Goal: Information Seeking & Learning: Check status

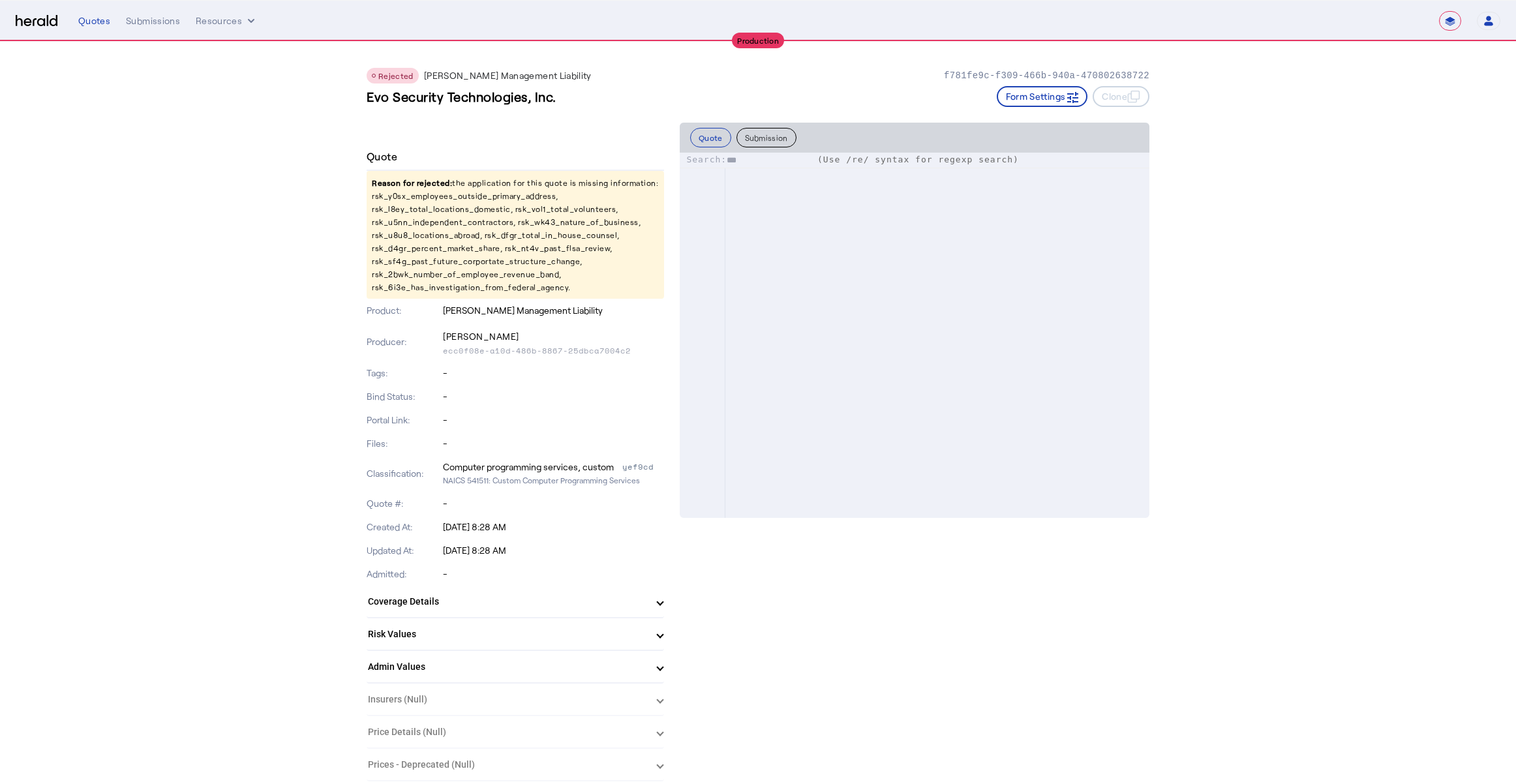
select select "**********"
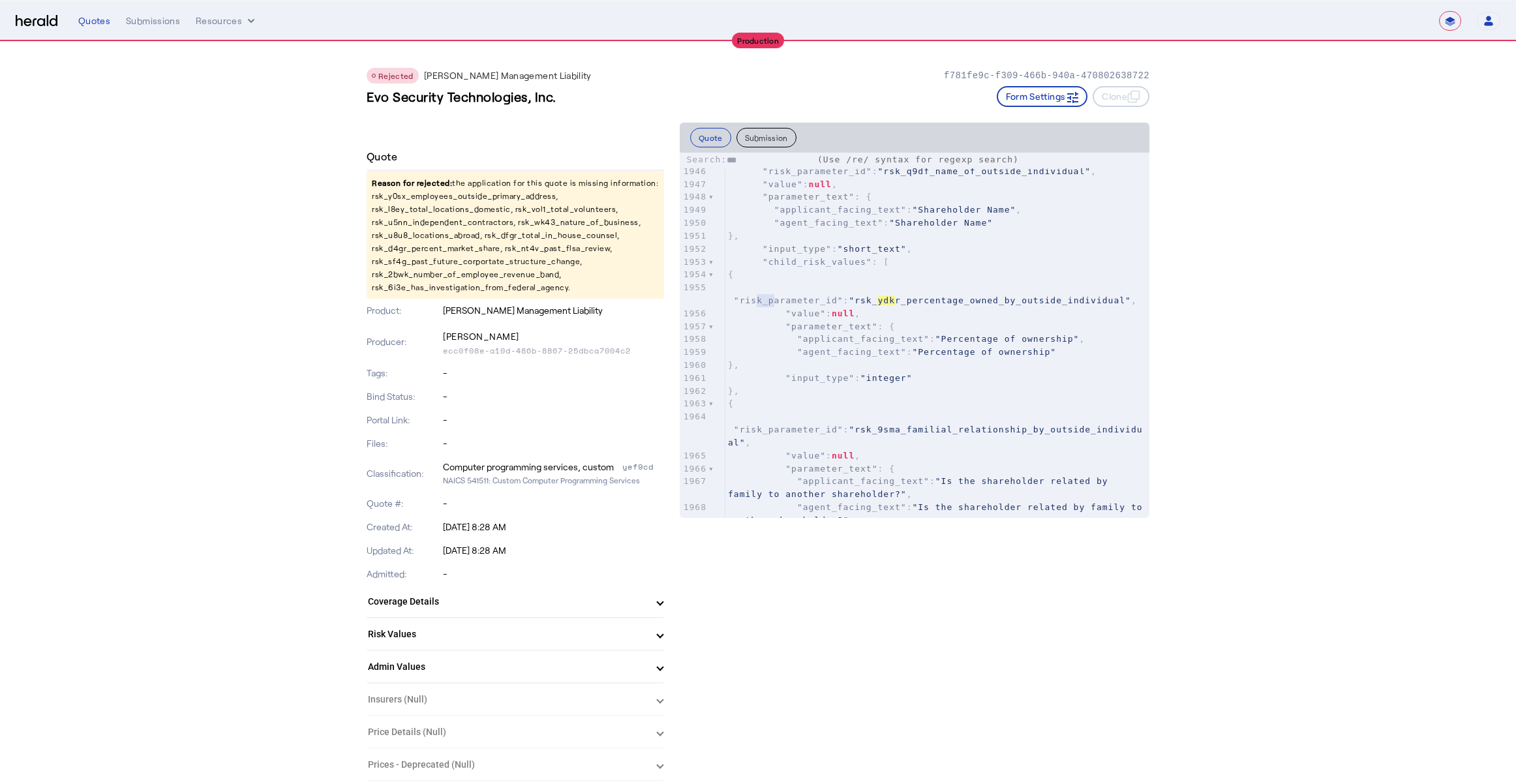
click at [628, 60] on div "Rejected [PERSON_NAME] Management Liability f781fe9c-f309-466b-940a-47080263872…" at bounding box center [757, 82] width 783 height 81
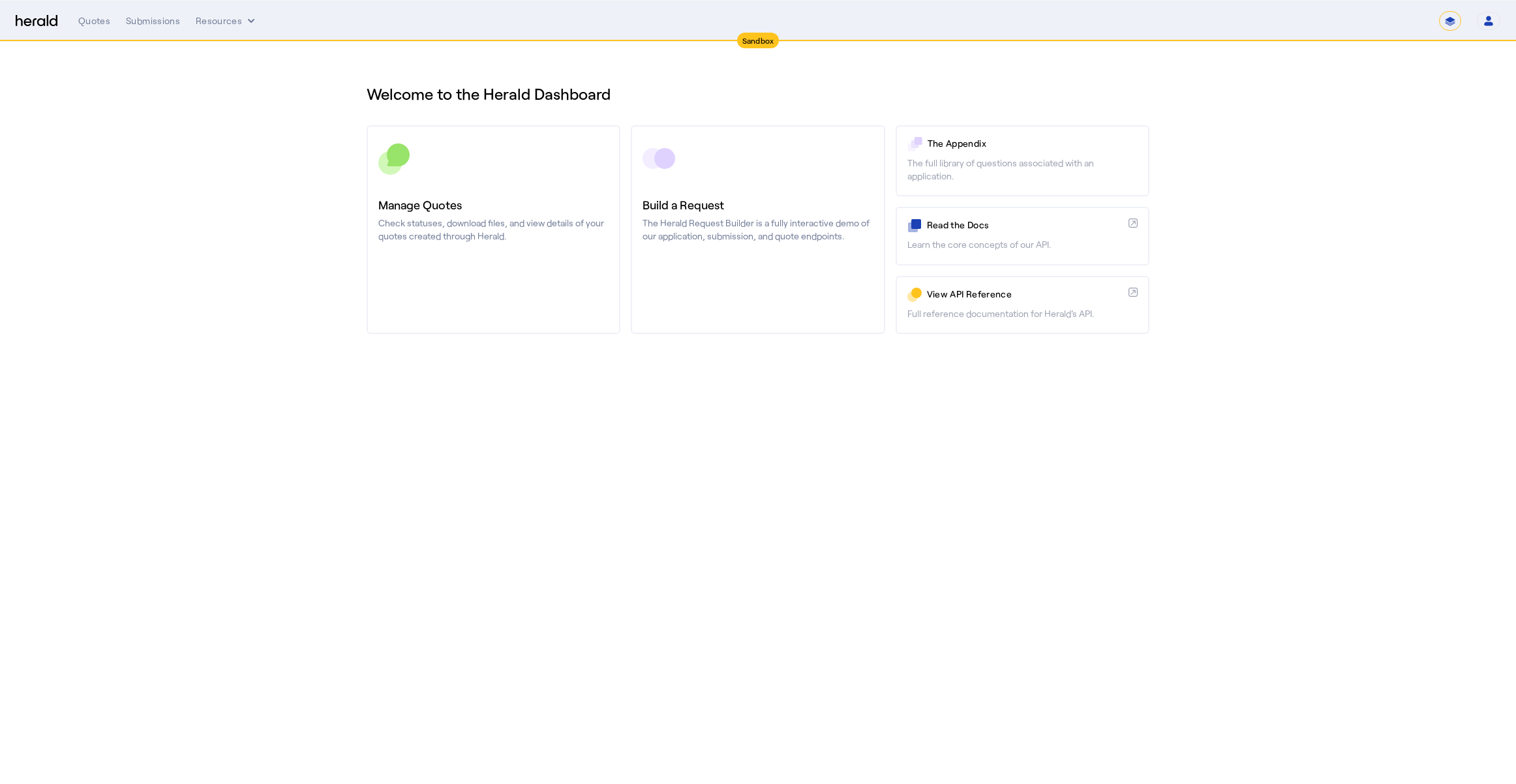
click at [1448, 25] on select "**********" at bounding box center [1450, 20] width 22 height 19
select select "**********"
click at [1439, 11] on select "**********" at bounding box center [1450, 20] width 22 height 19
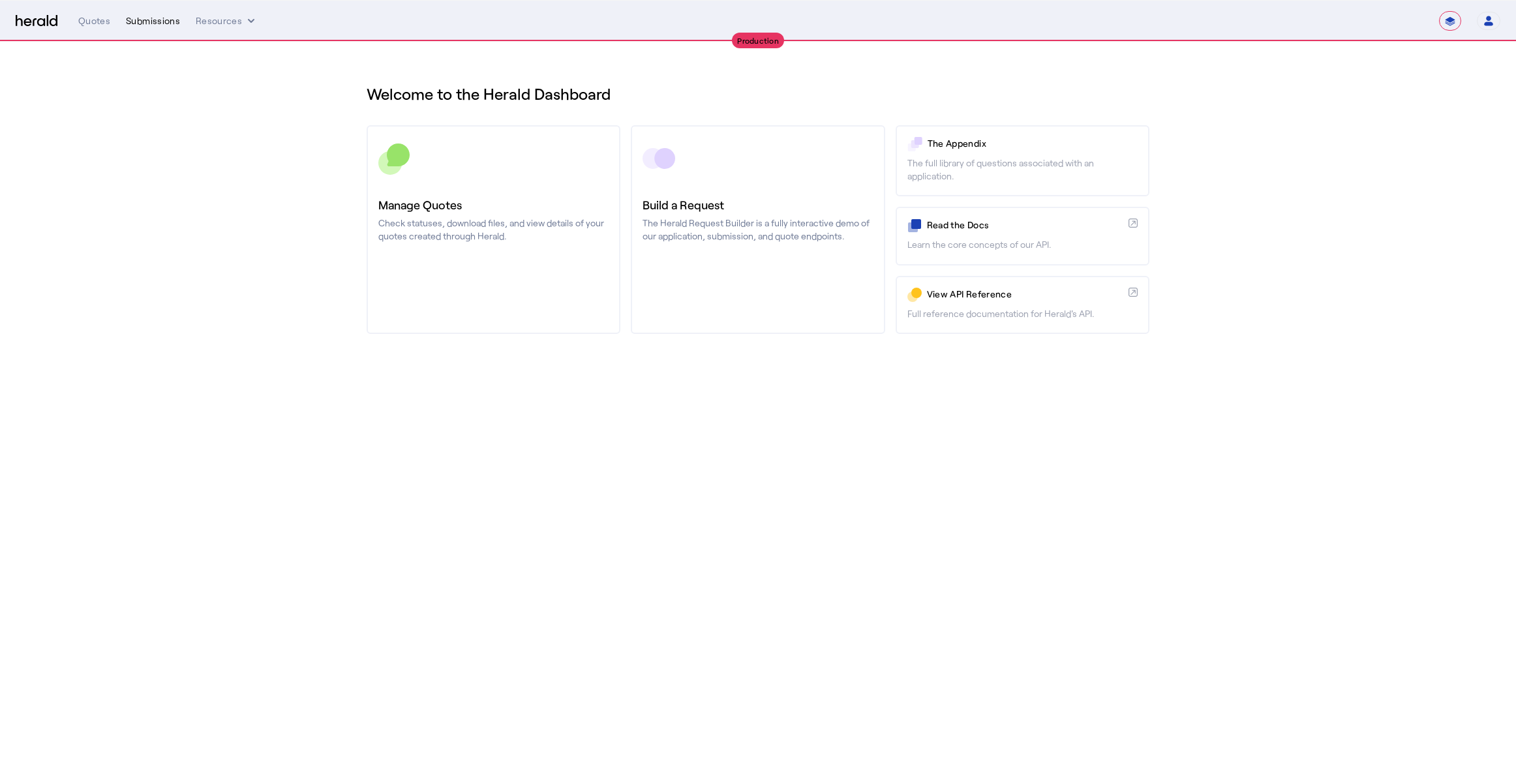
click at [134, 25] on div "Submissions" at bounding box center [153, 20] width 54 height 13
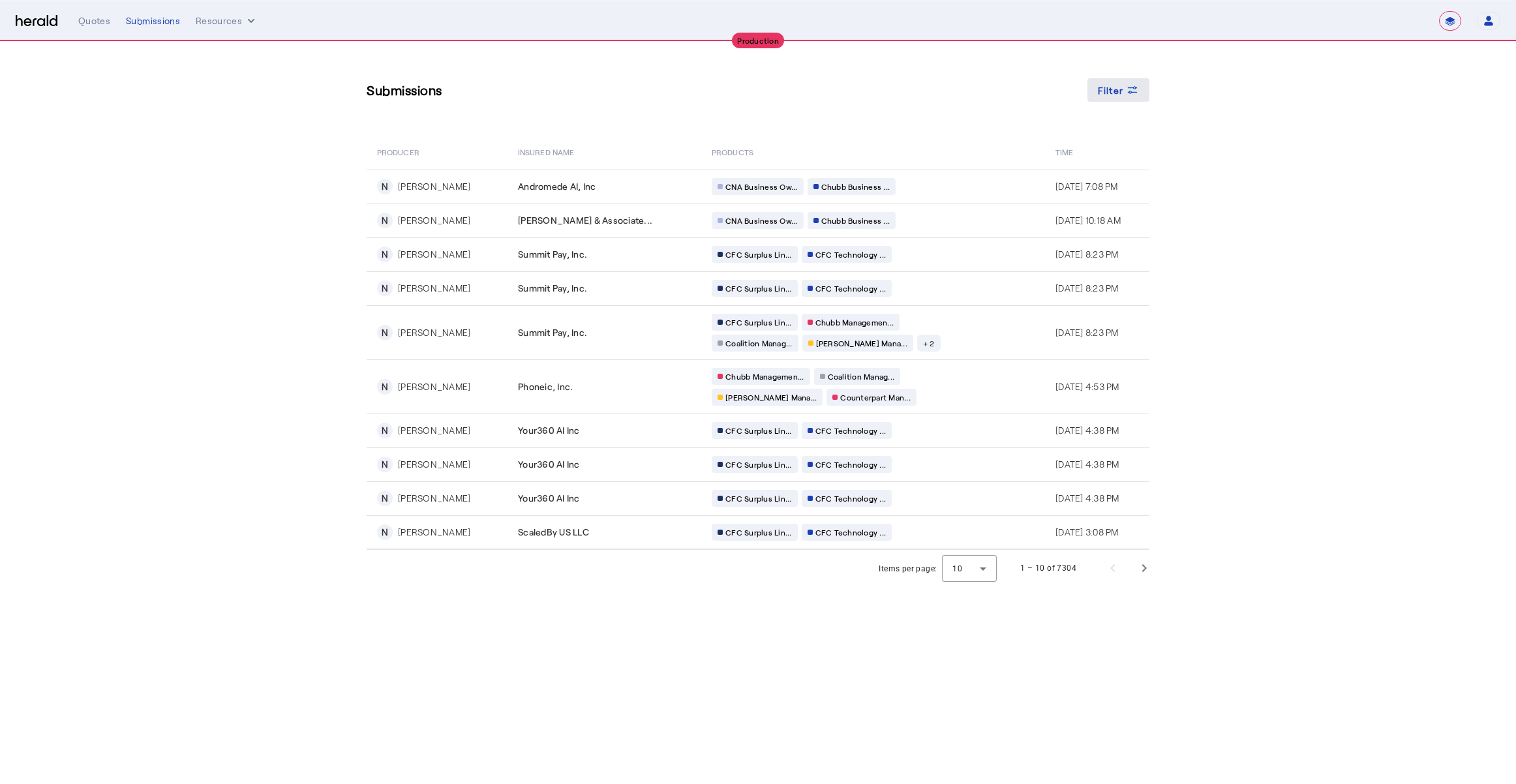
click at [1112, 91] on span "Filter" at bounding box center [1111, 91] width 26 height 14
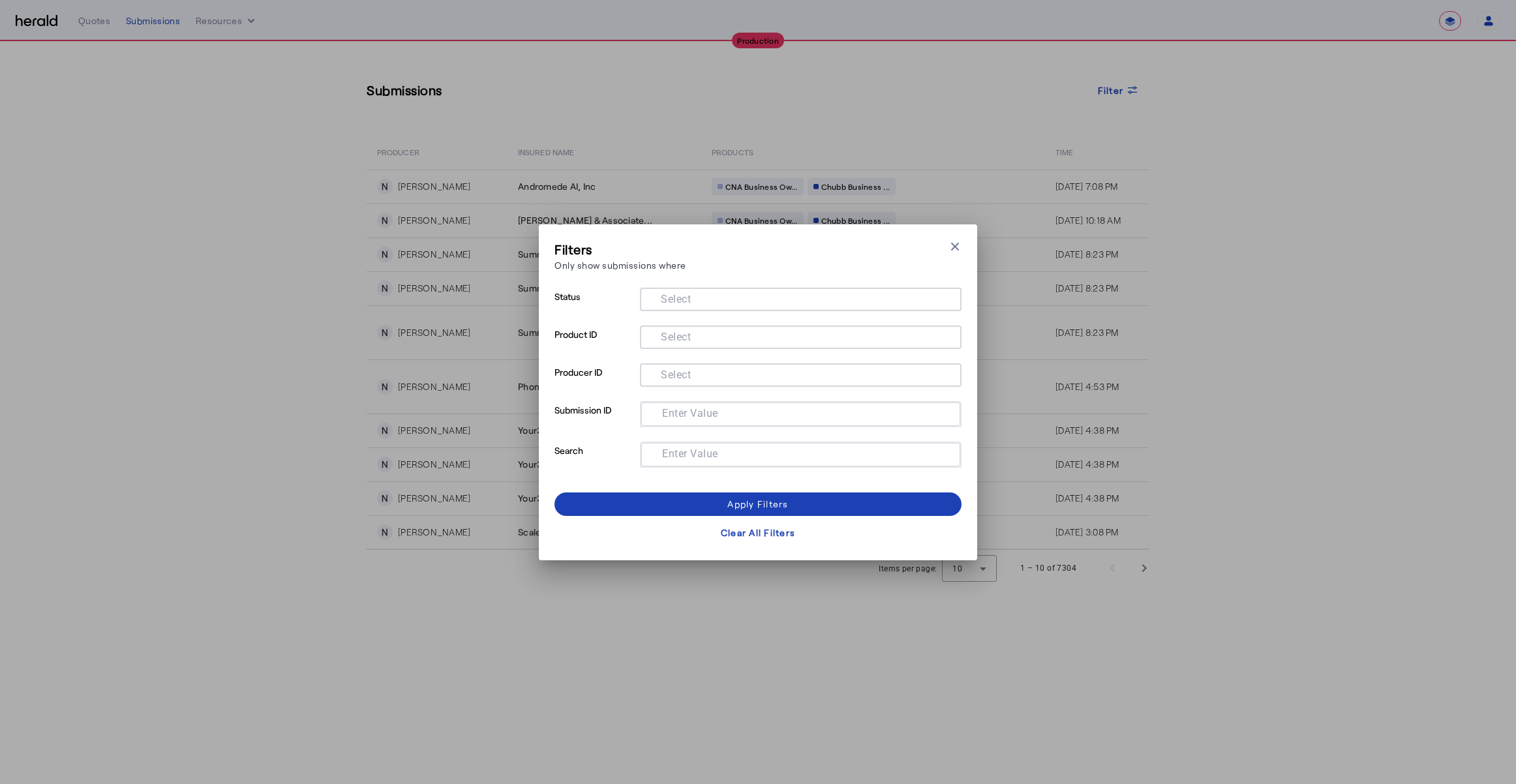
click at [690, 337] on mat-label "Select" at bounding box center [676, 336] width 30 height 12
click at [690, 337] on input "Select" at bounding box center [798, 336] width 296 height 16
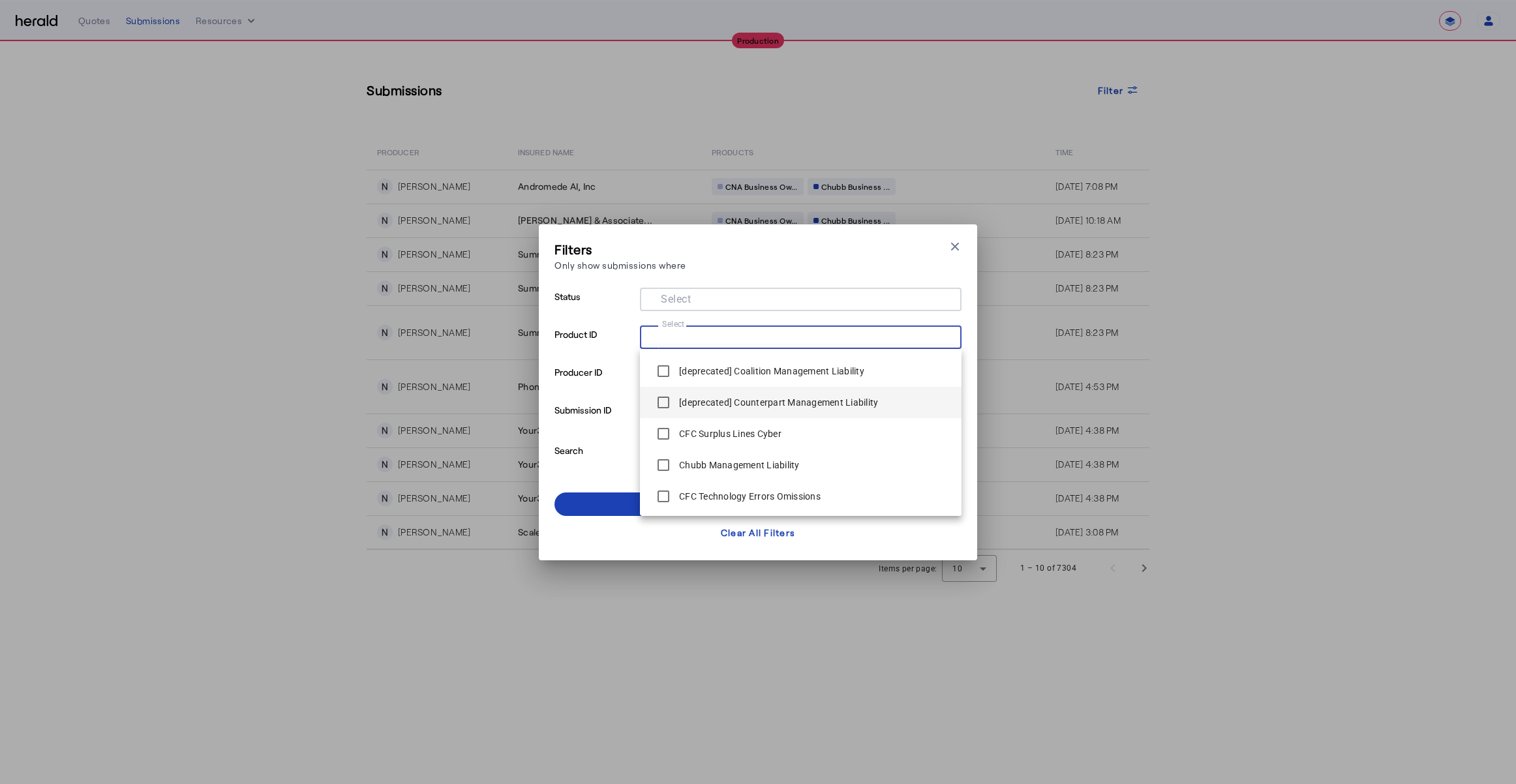
scroll to position [276, 0]
click at [720, 410] on label "CFC Surplus Lines Cyber" at bounding box center [729, 406] width 105 height 13
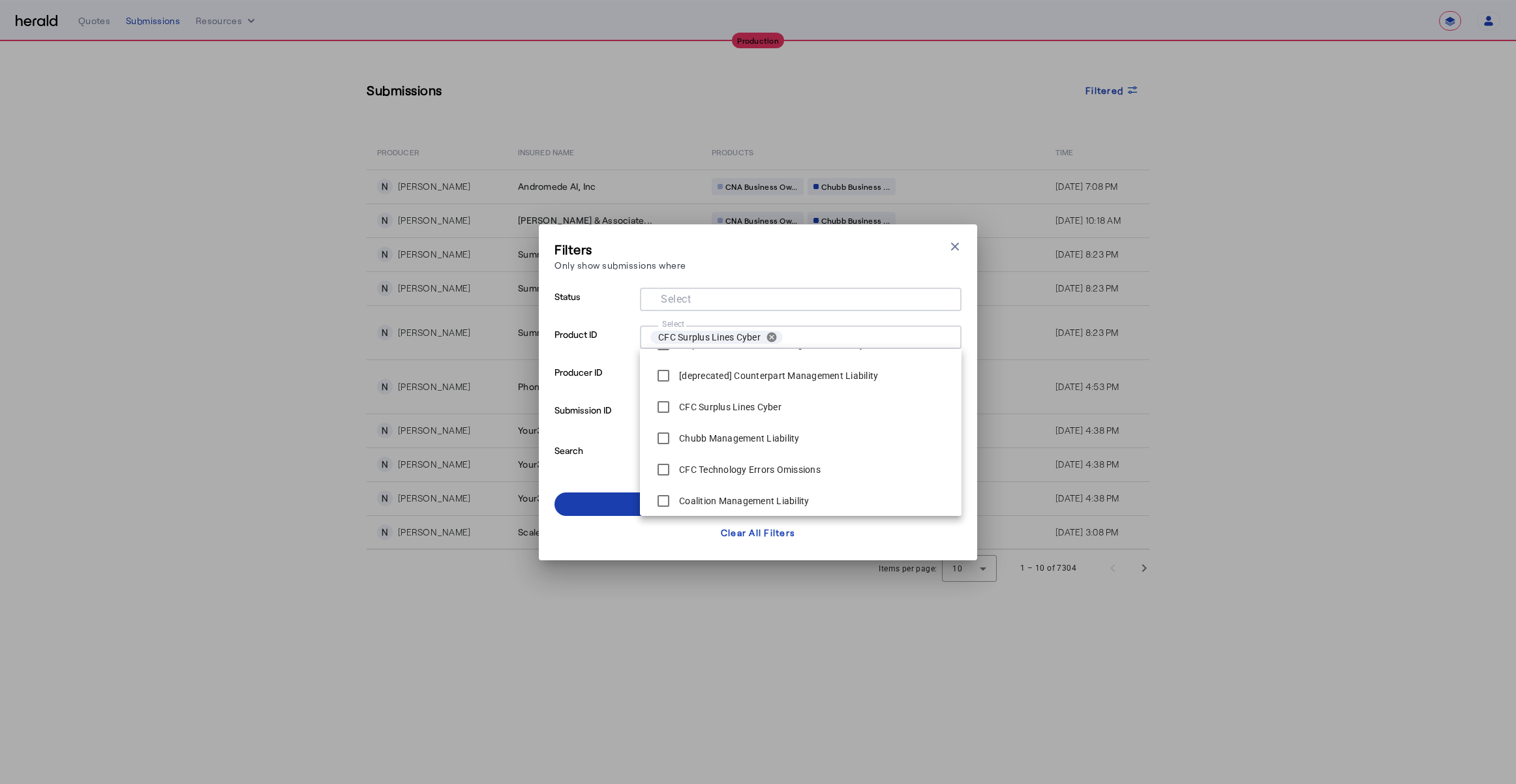
click at [598, 504] on span at bounding box center [758, 504] width 407 height 31
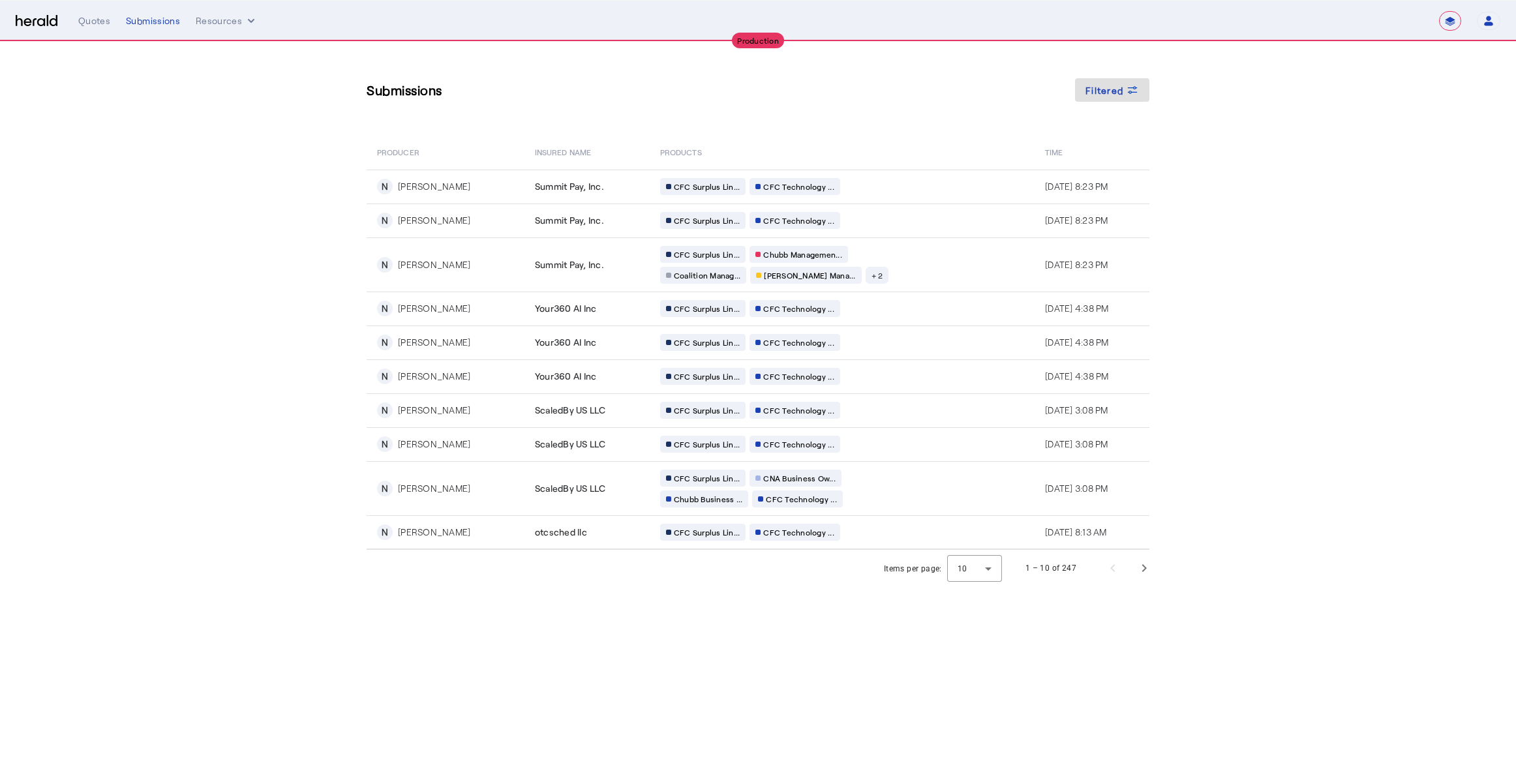
click at [219, 347] on section "Submissions Filtered PRODUCER Insured Name PRODUCTS Time N Noah Knoblauch Summi…" at bounding box center [758, 314] width 1516 height 544
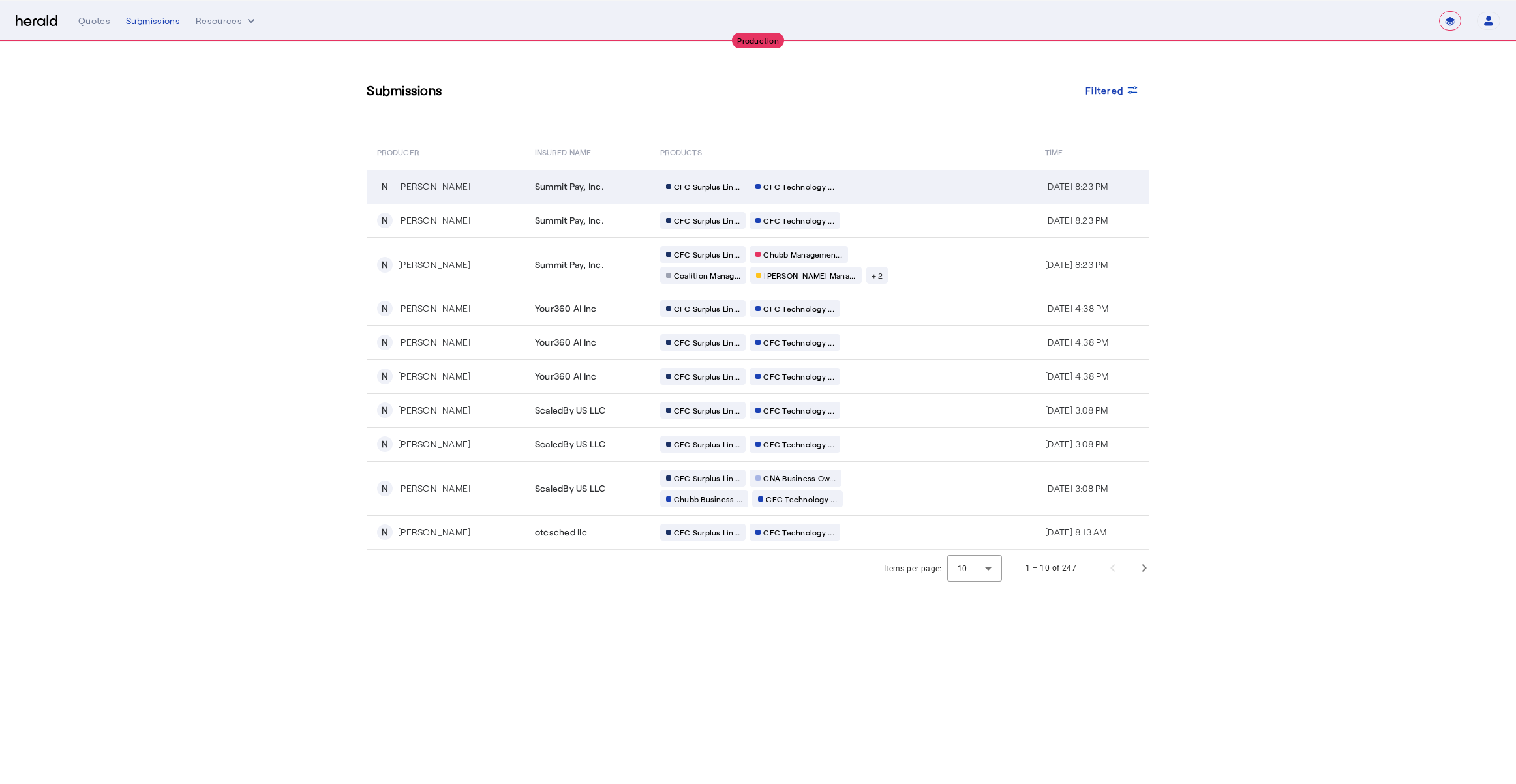
click at [833, 188] on div "CFC Surplus Lin... CFC Technology ..." at bounding box center [785, 187] width 251 height 17
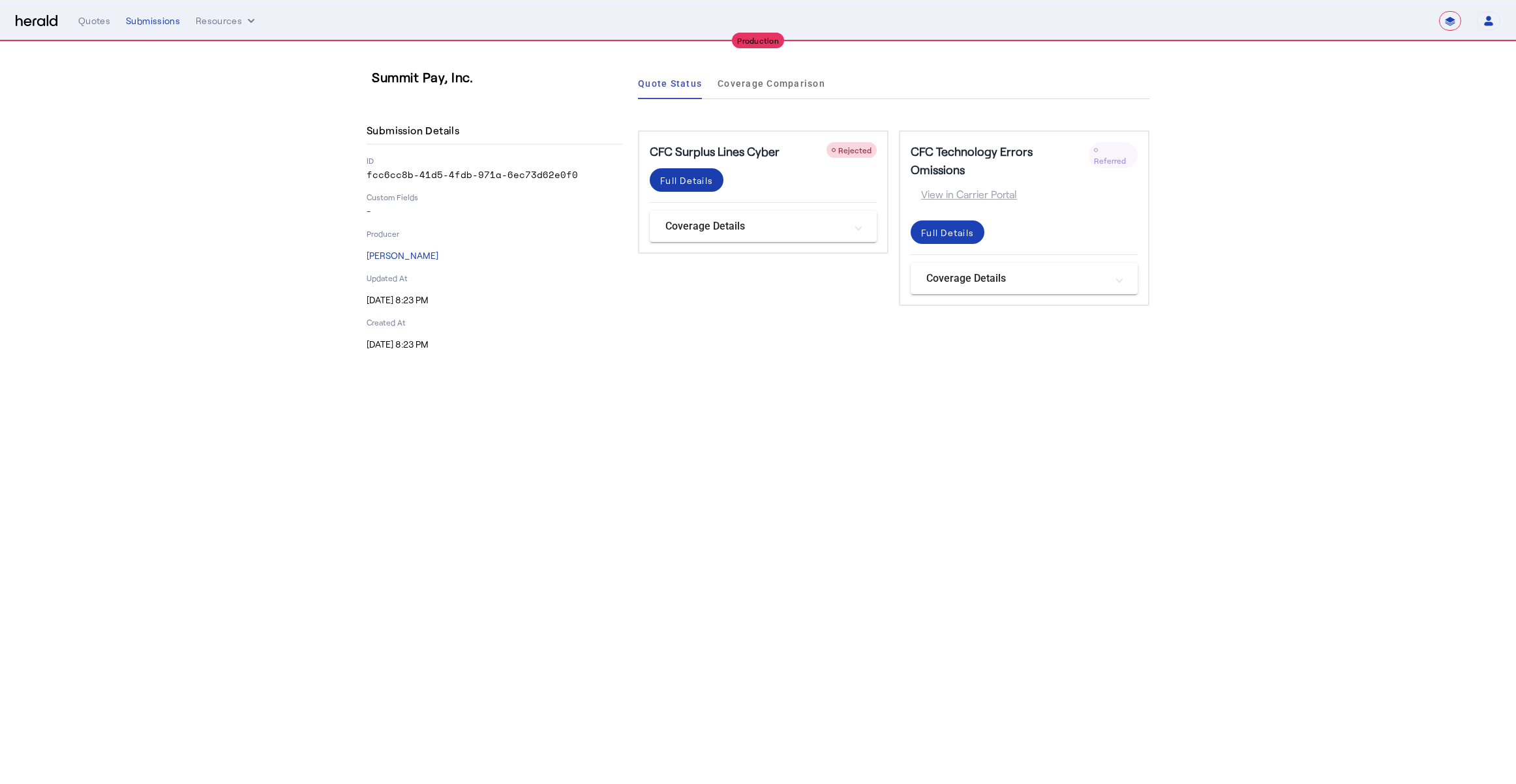
click at [700, 177] on div "Full Details" at bounding box center [687, 181] width 53 height 14
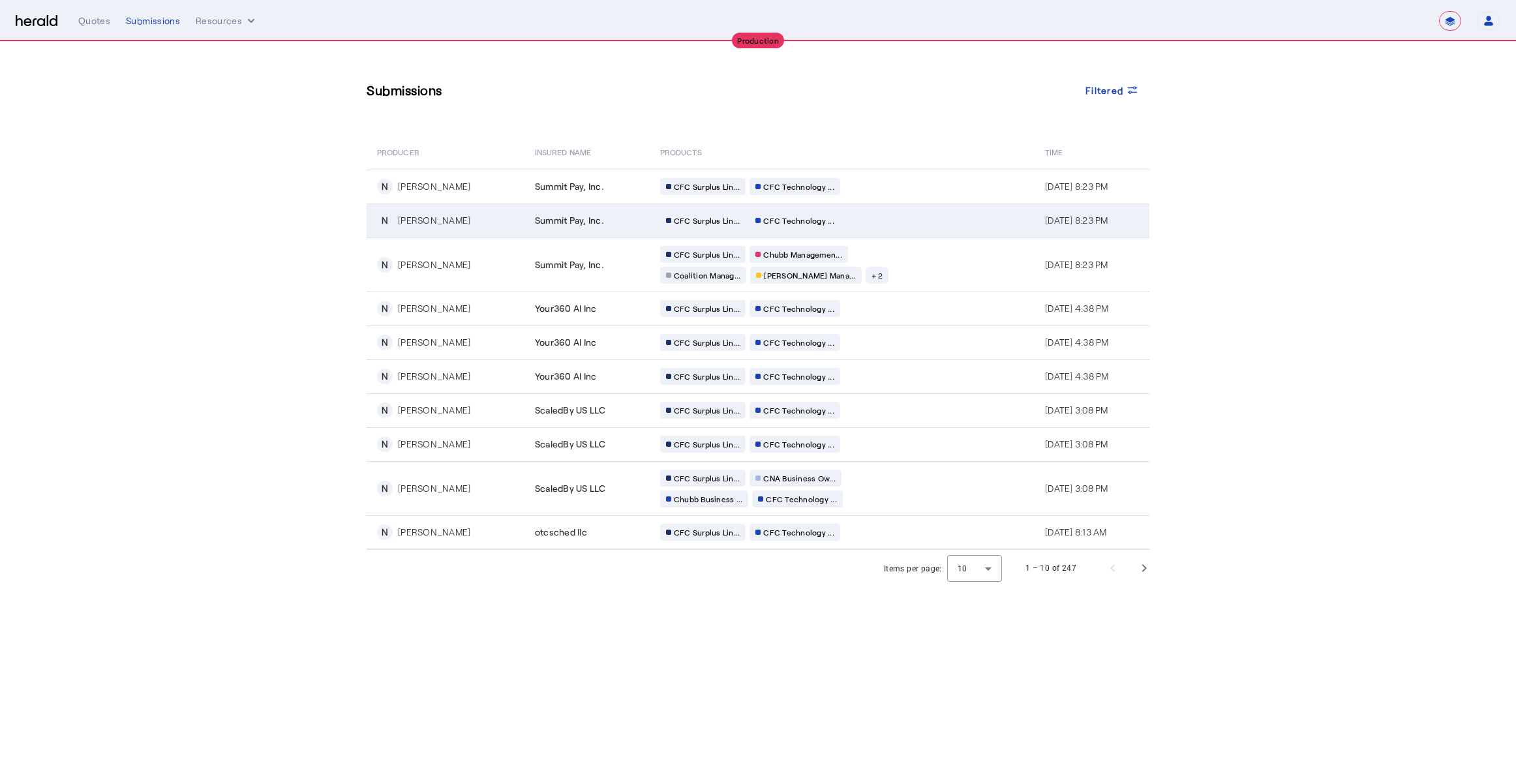
click at [590, 219] on span "Summit Pay, Inc." at bounding box center [569, 220] width 69 height 13
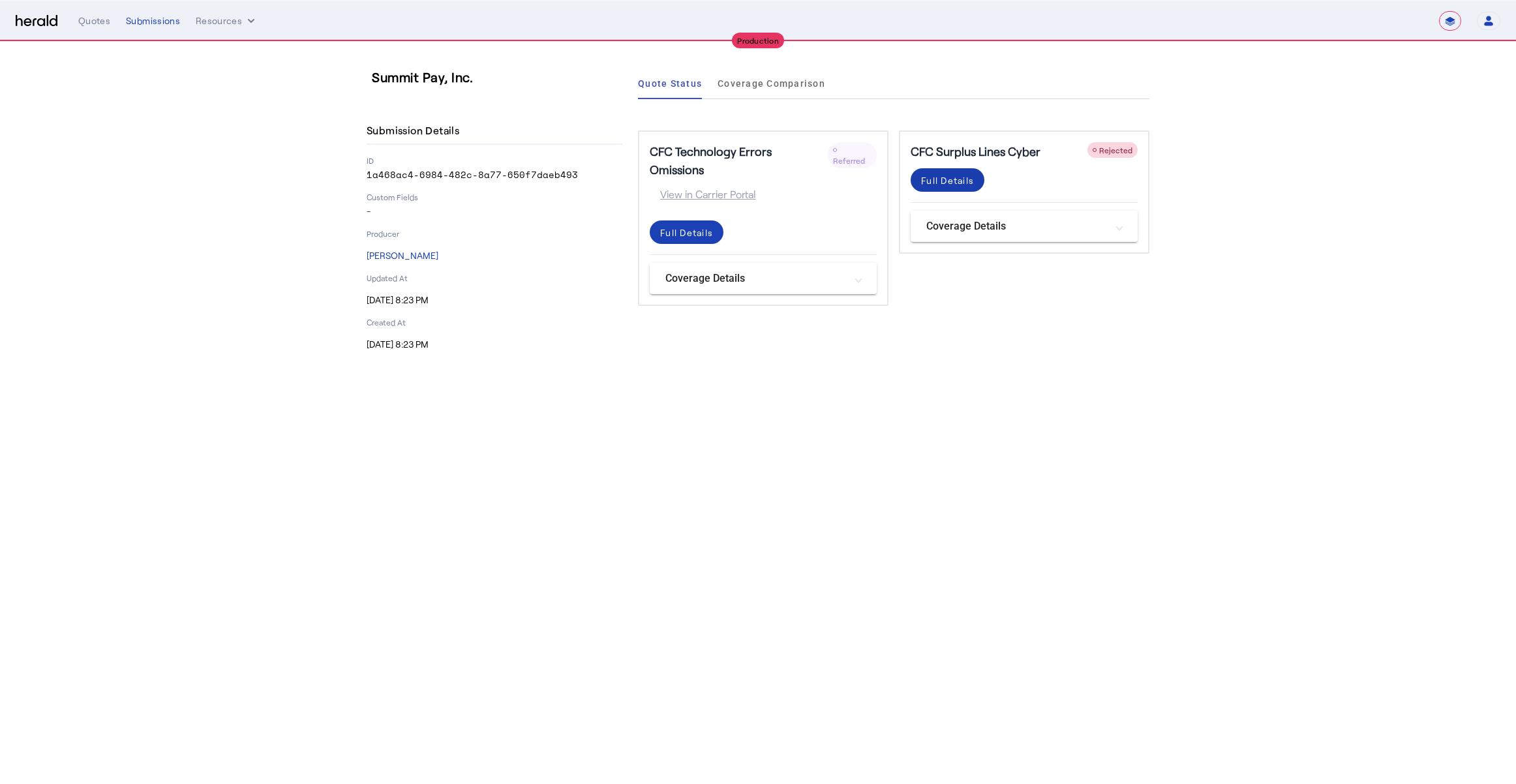
click at [940, 178] on div "Full Details" at bounding box center [947, 181] width 53 height 14
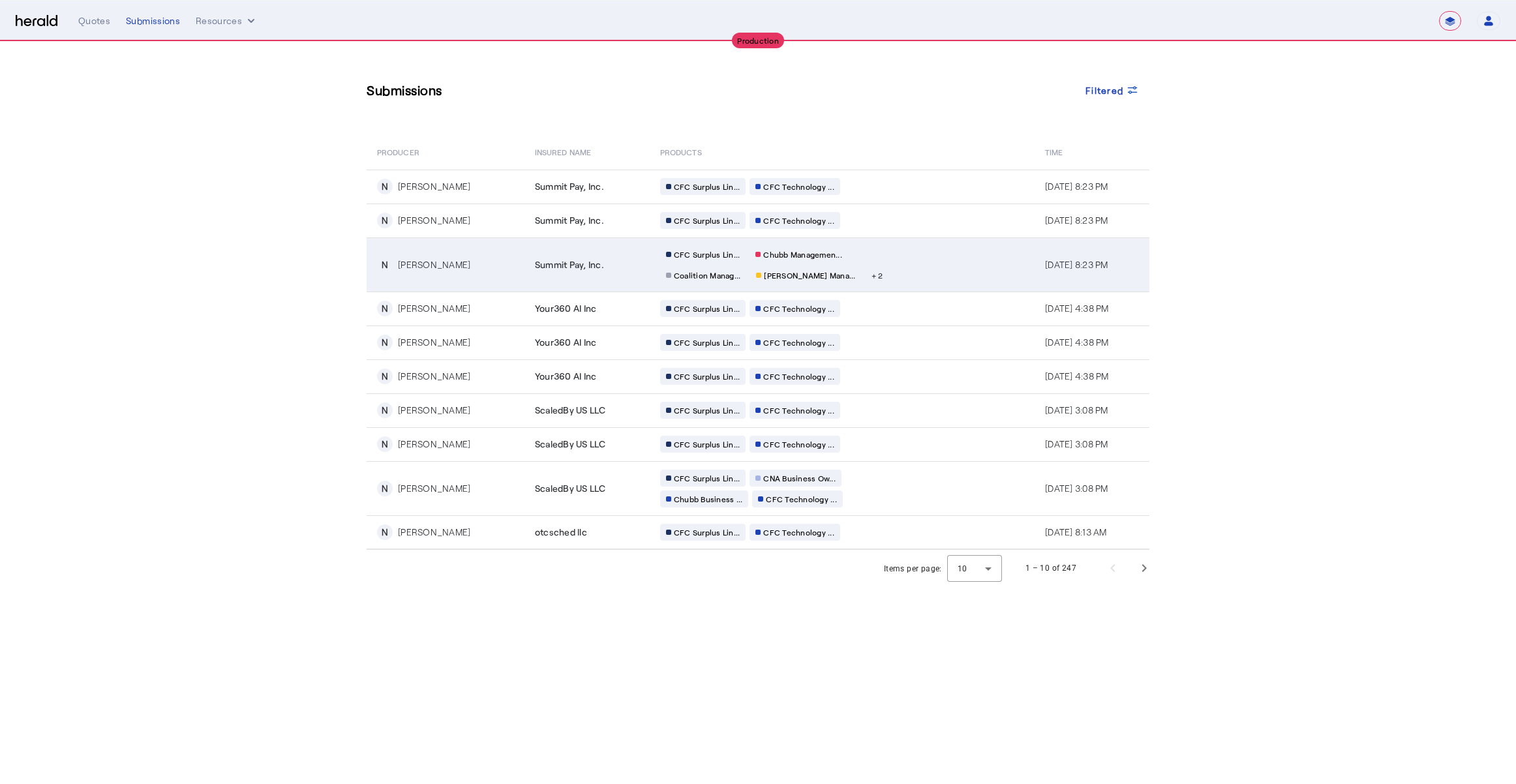
click at [587, 272] on td "Summit Pay, Inc." at bounding box center [587, 264] width 125 height 54
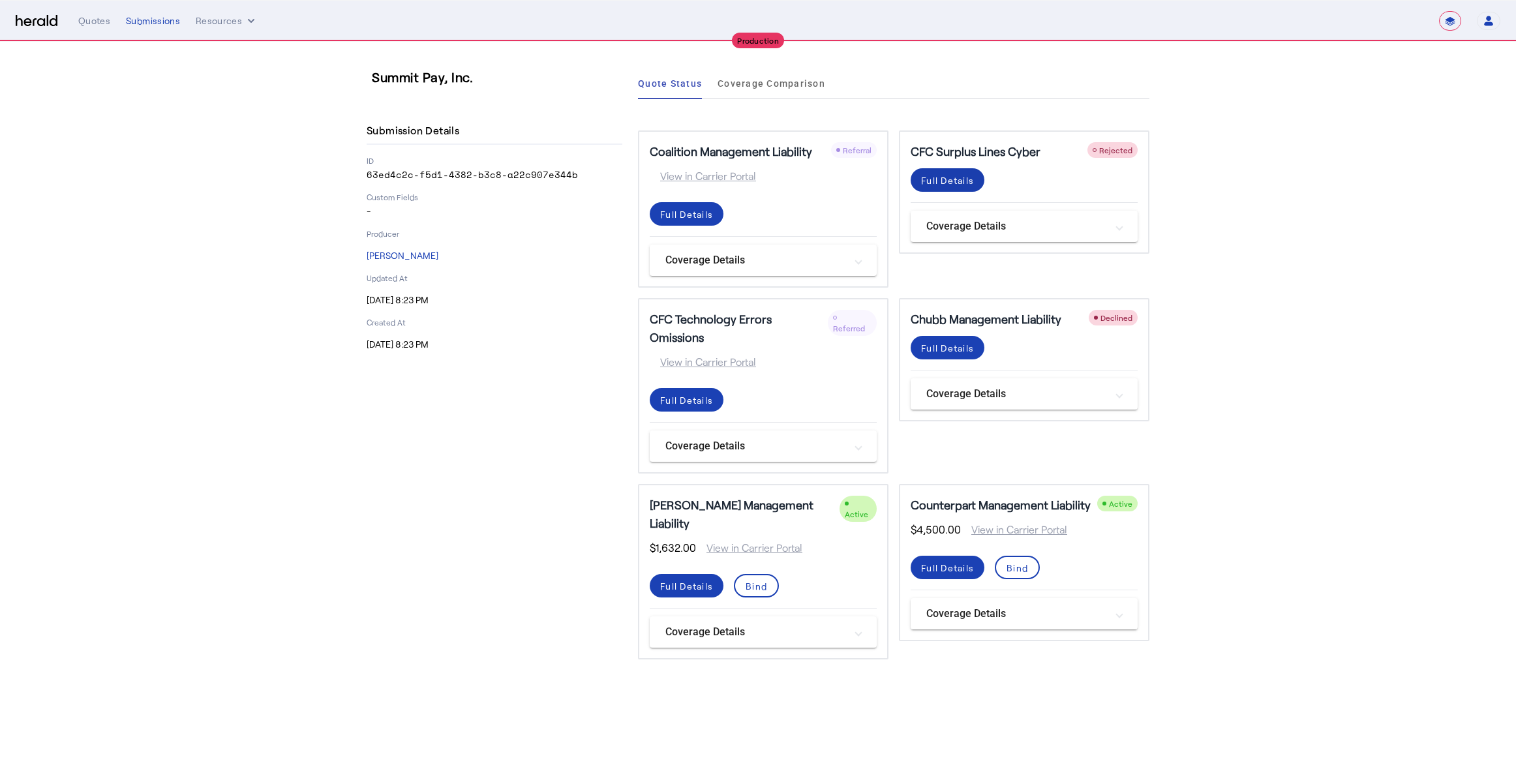
click at [951, 186] on div "Full Details" at bounding box center [947, 181] width 53 height 14
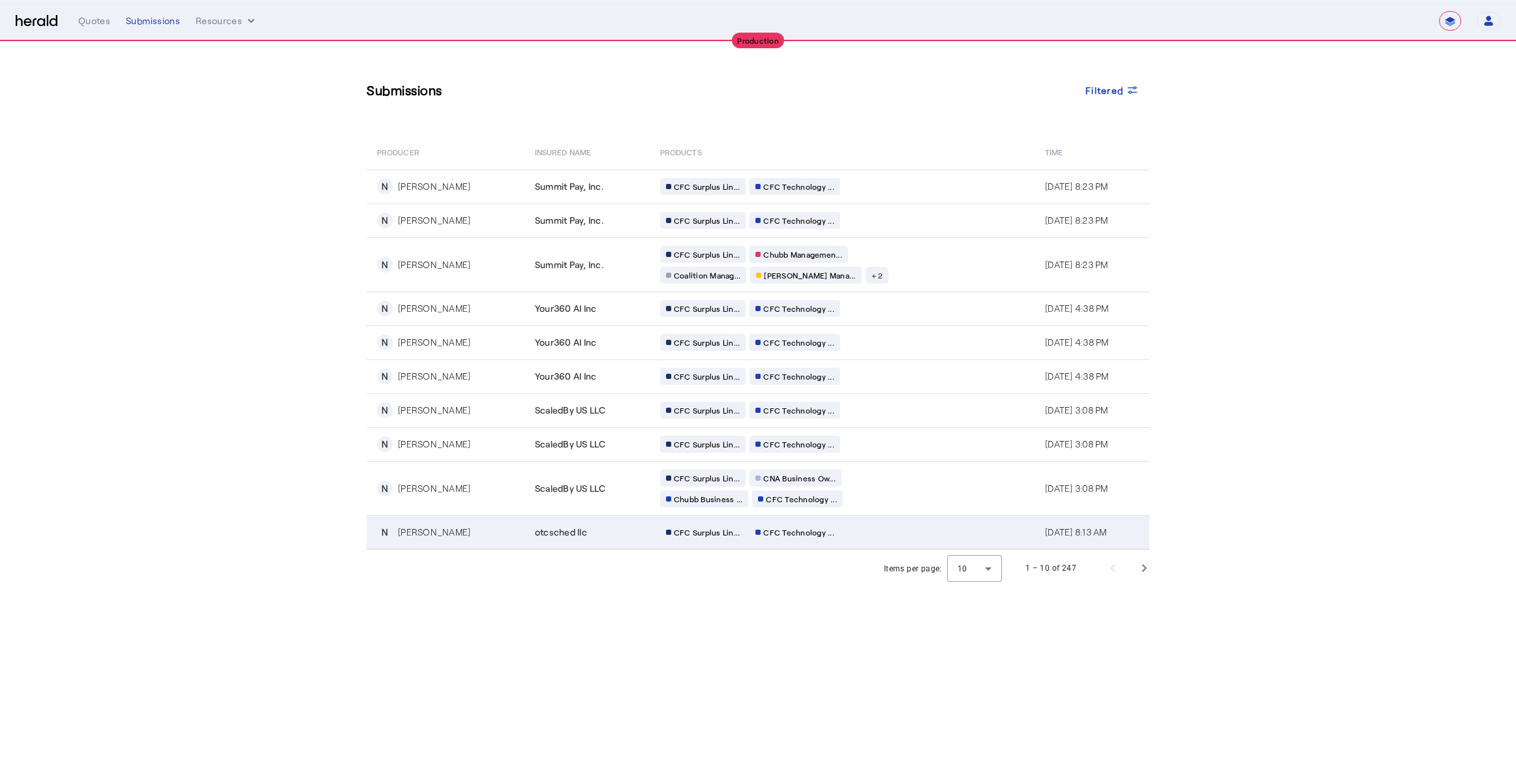
click at [616, 535] on div "otcsched llc" at bounding box center [589, 532] width 109 height 13
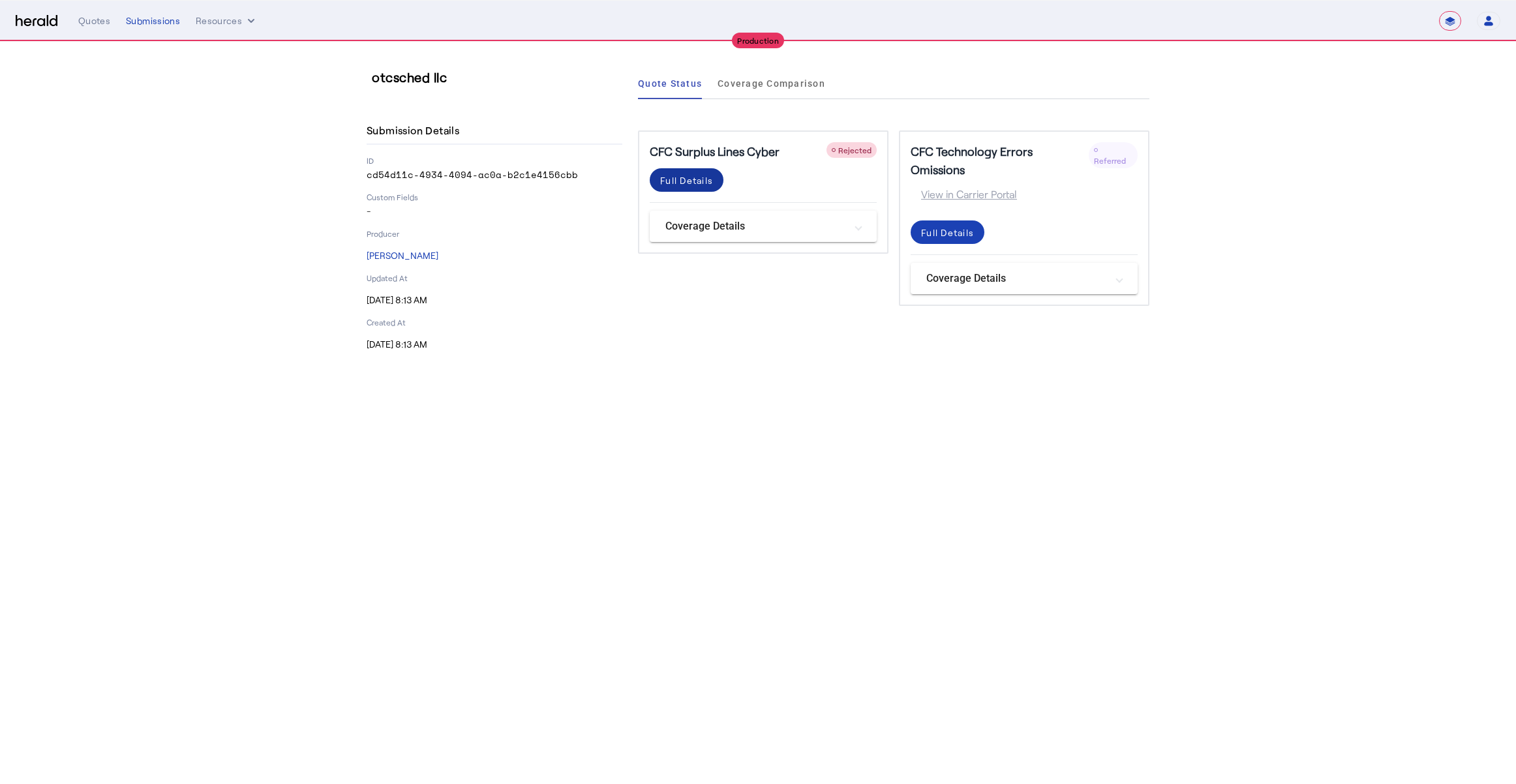
click at [673, 179] on div "Full Details" at bounding box center [687, 181] width 53 height 14
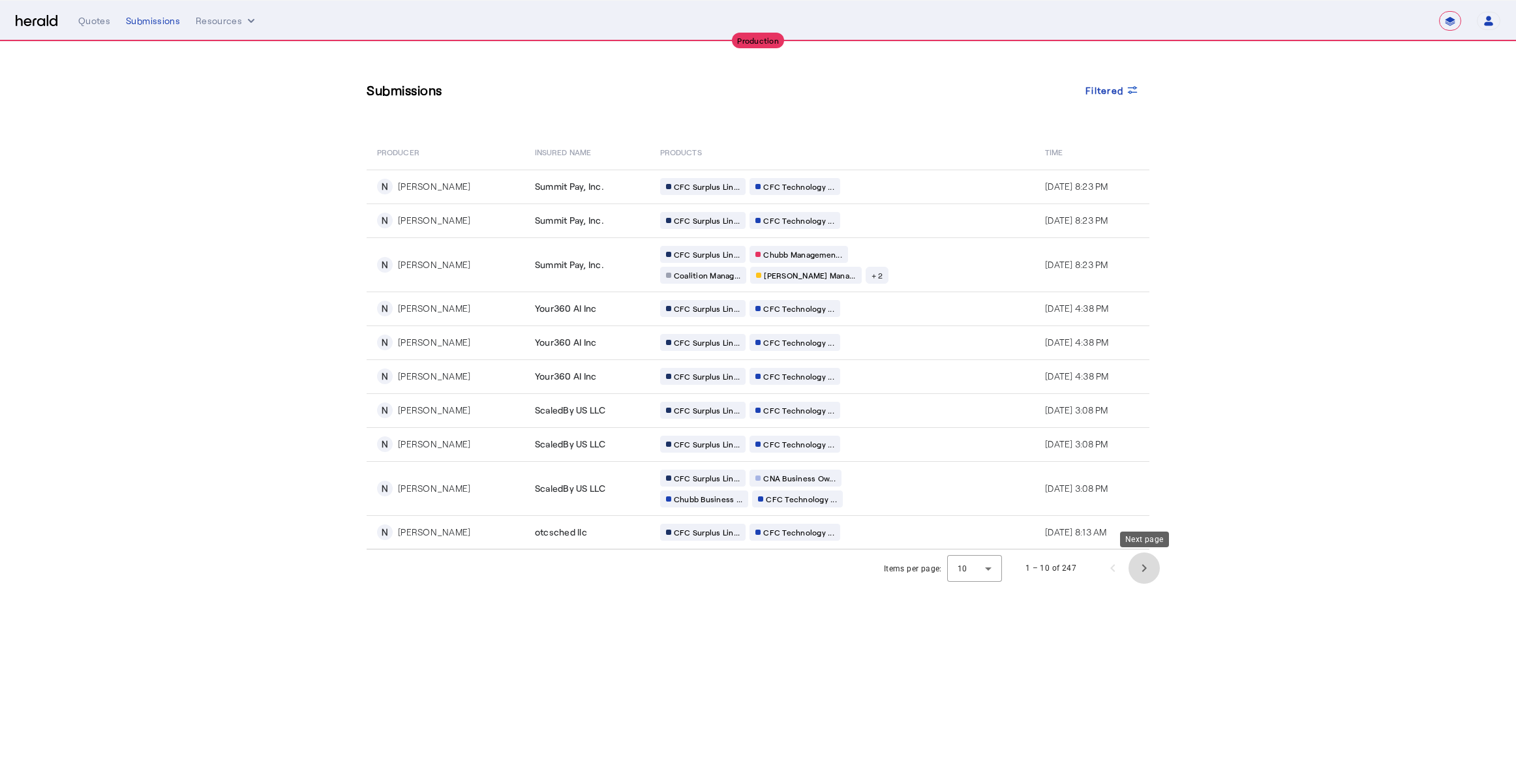
click at [1136, 567] on span "Next page" at bounding box center [1144, 568] width 31 height 31
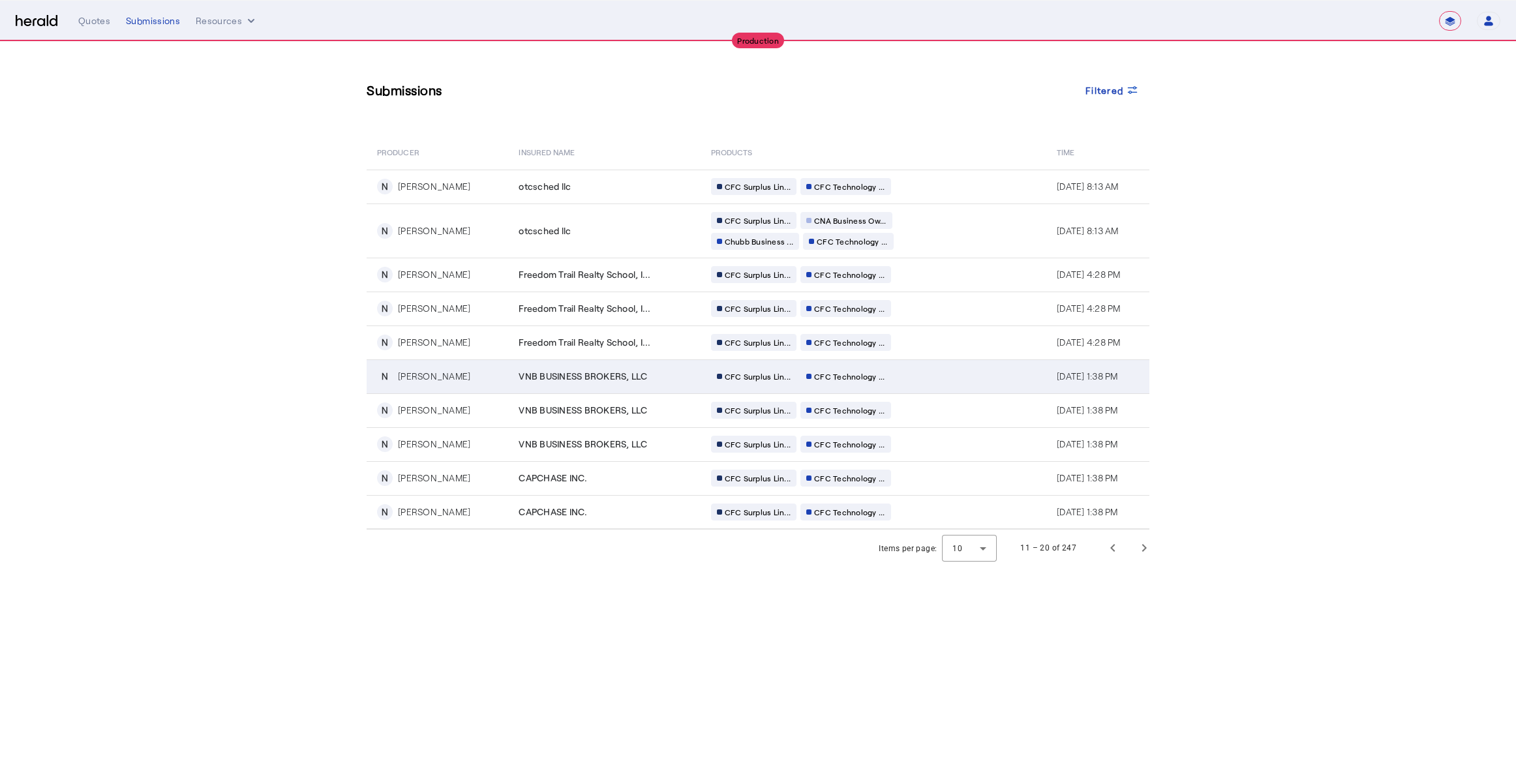
click at [915, 379] on div "CFC Surplus Lin... CFC Technology ..." at bounding box center [836, 376] width 251 height 17
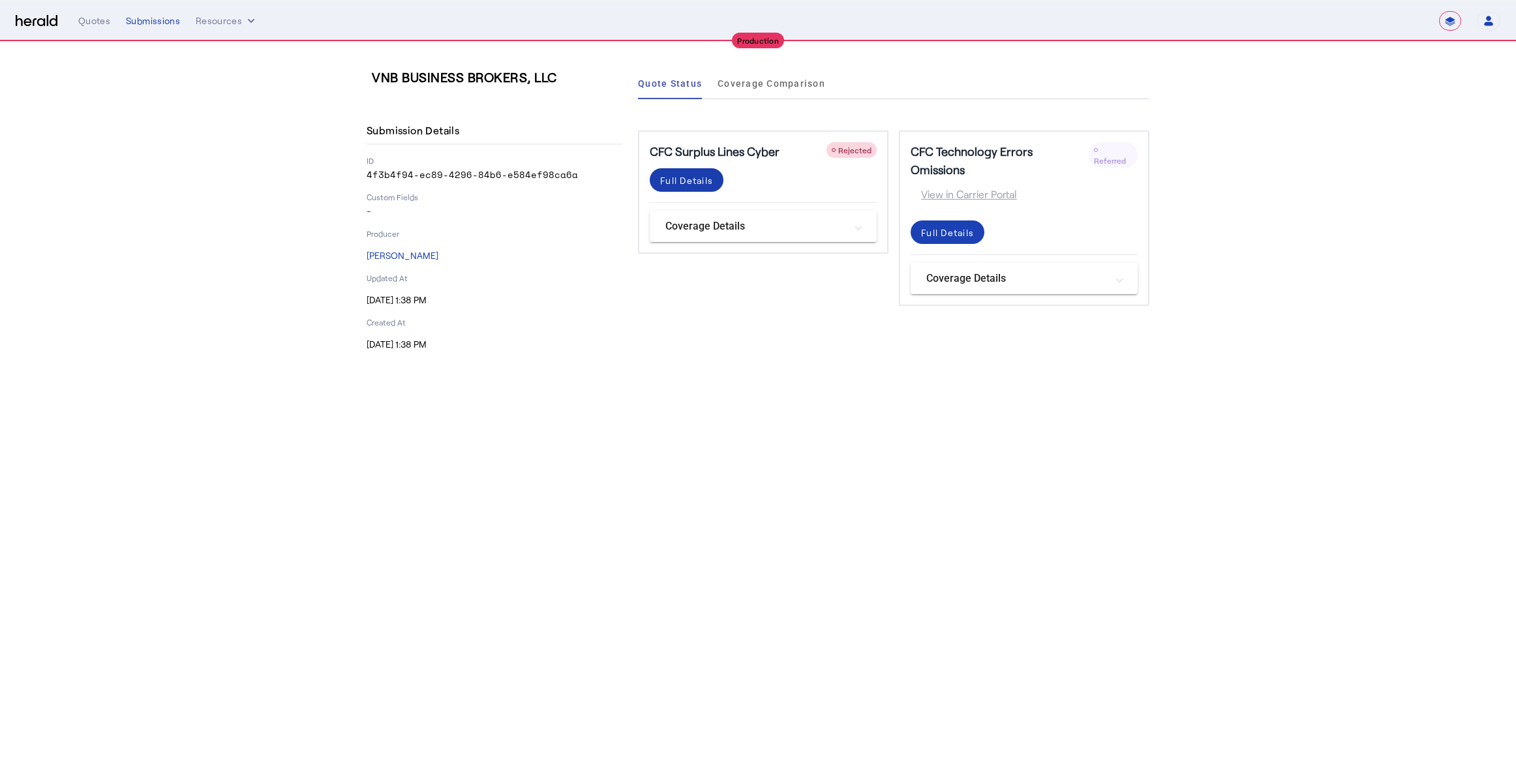
click at [701, 178] on div "Full Details" at bounding box center [687, 181] width 53 height 14
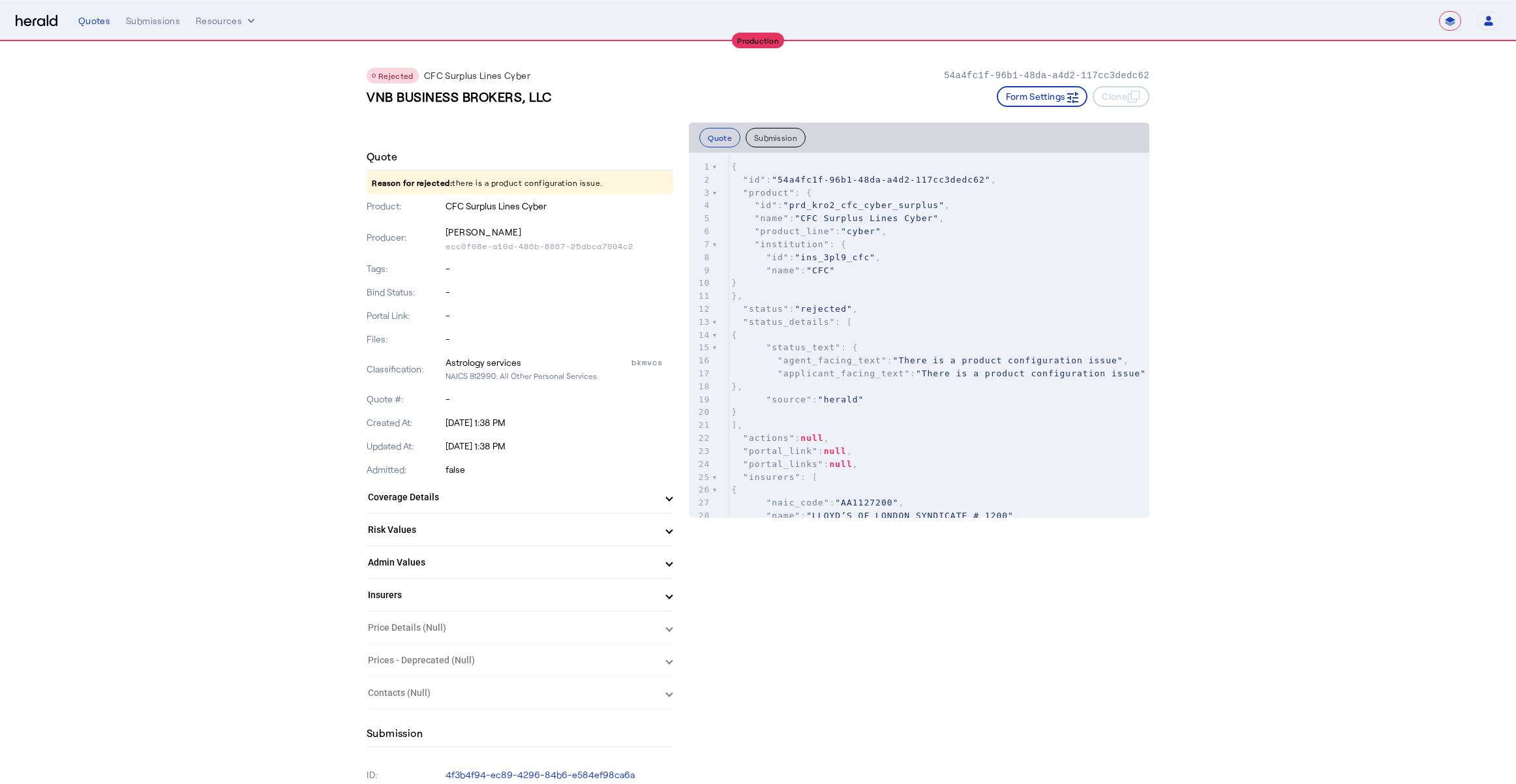
drag, startPoint x: 151, startPoint y: 258, endPoint x: 160, endPoint y: 258, distance: 9.0
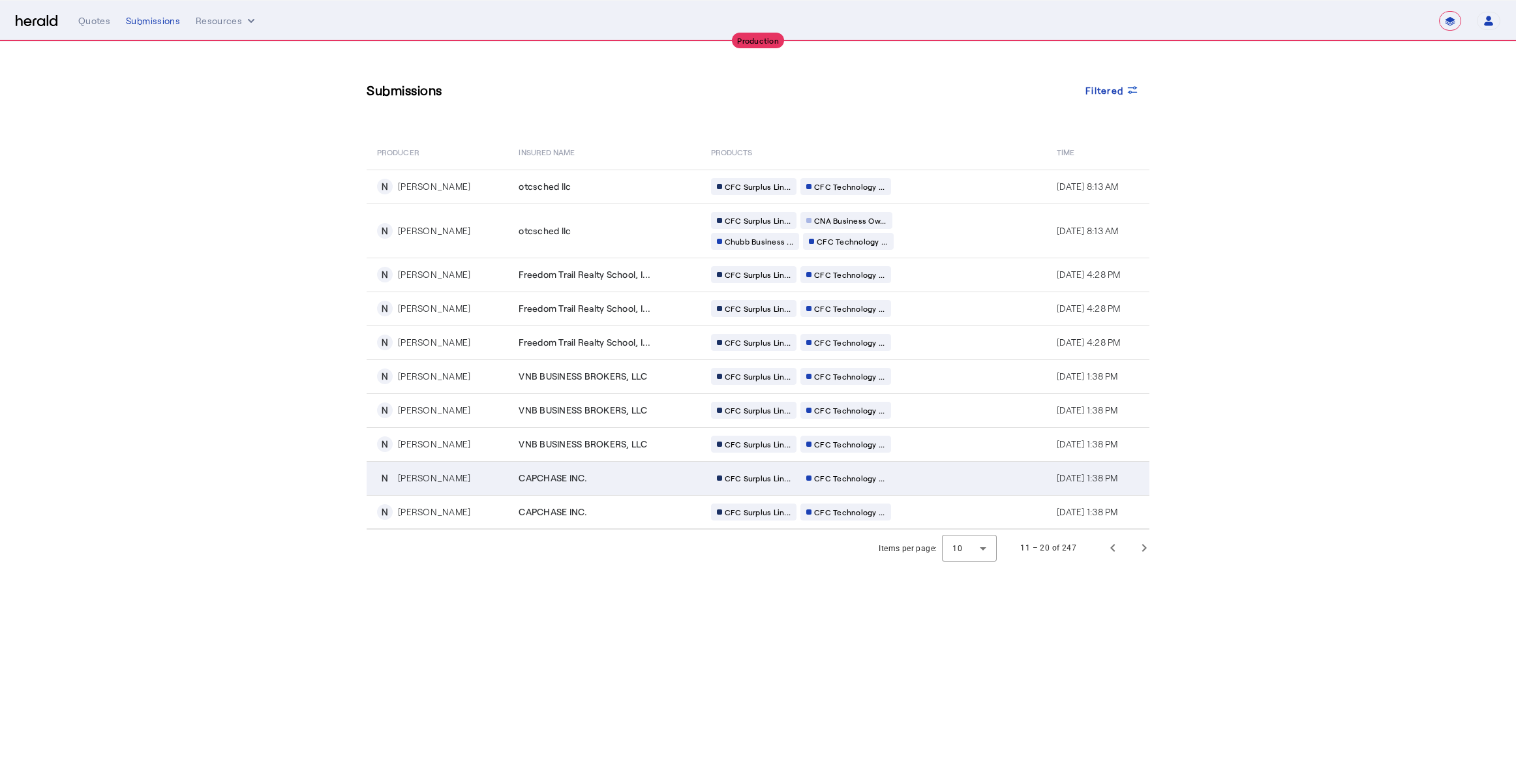
click at [619, 478] on div "CAPCHASE INC." at bounding box center [606, 478] width 176 height 13
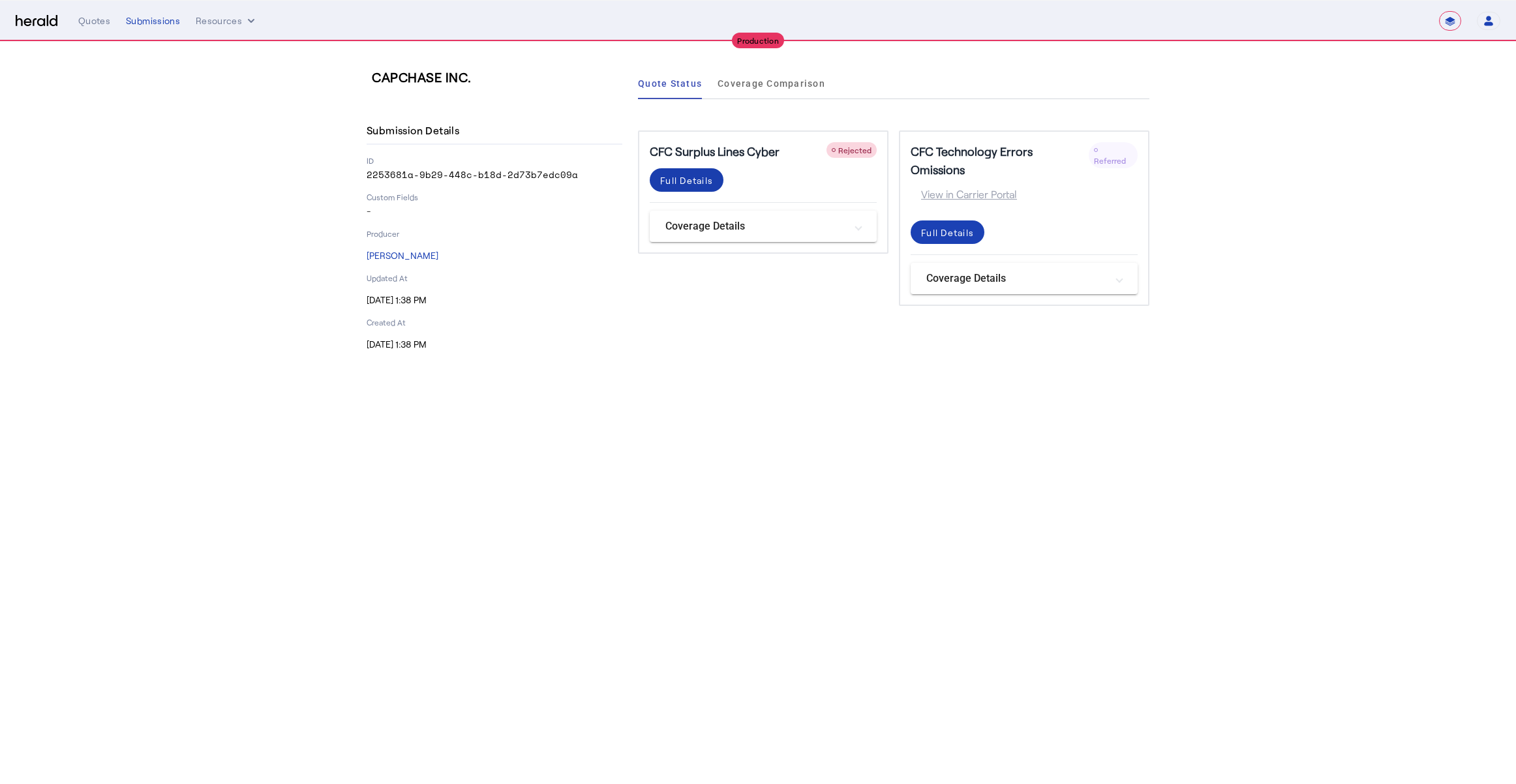
click at [688, 180] on div "Full Details" at bounding box center [687, 181] width 53 height 14
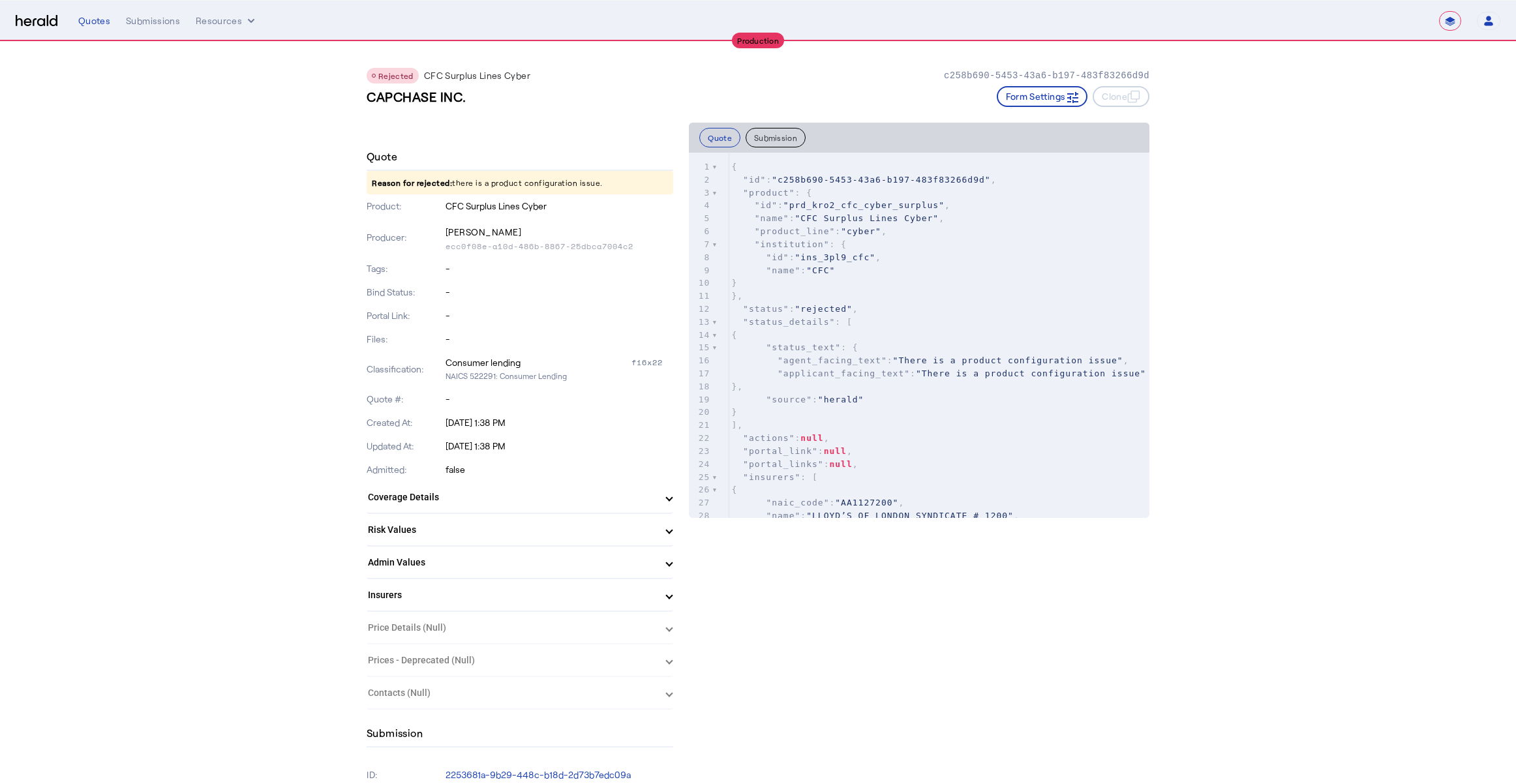
drag, startPoint x: 369, startPoint y: 182, endPoint x: 608, endPoint y: 187, distance: 239.1
click at [608, 188] on p "Reason for rejected: there is a product configuration issue." at bounding box center [519, 182] width 306 height 23
copy p "Reason for rejected: there is a product configuration issue."
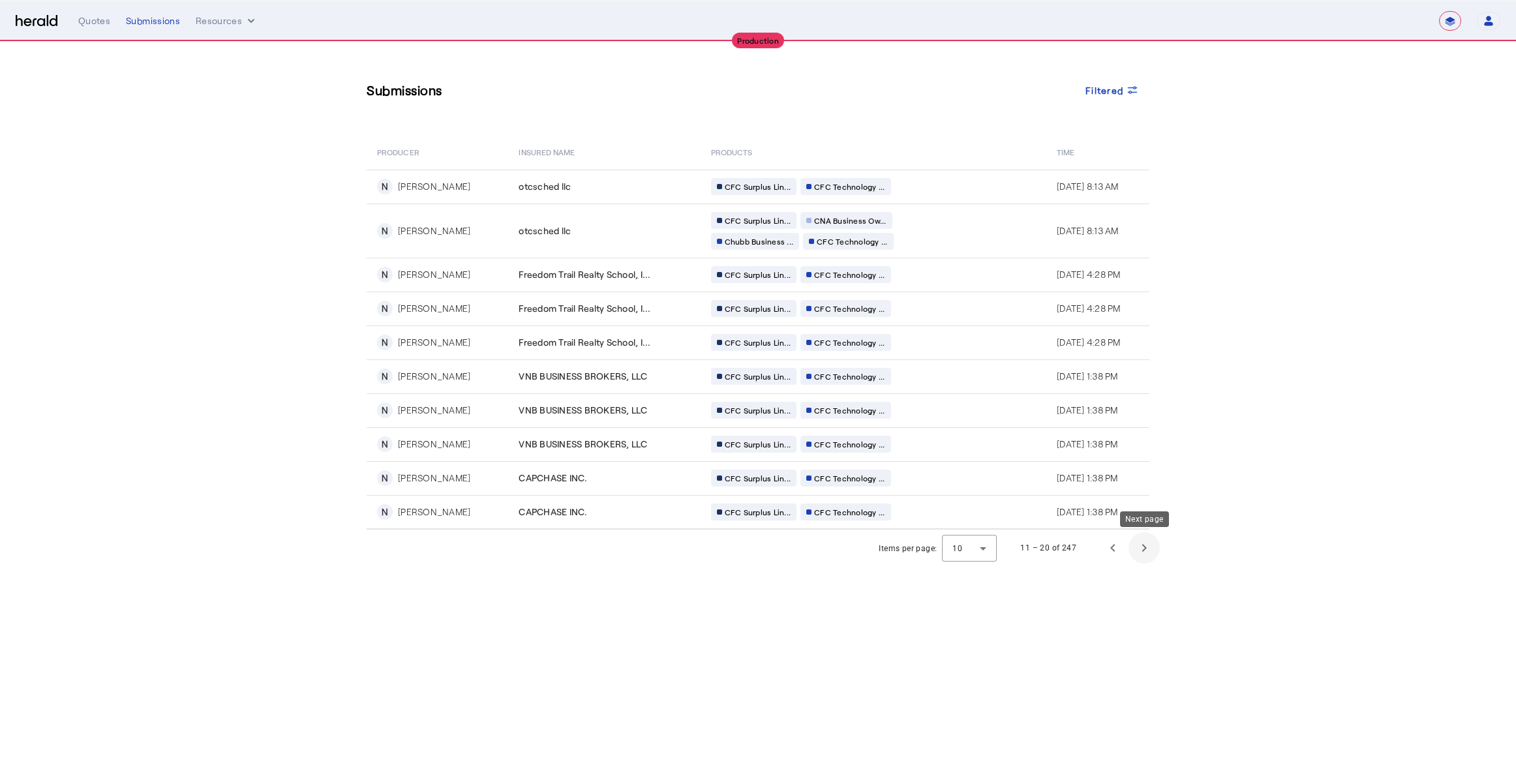
click at [1137, 546] on span "Next page" at bounding box center [1144, 547] width 31 height 31
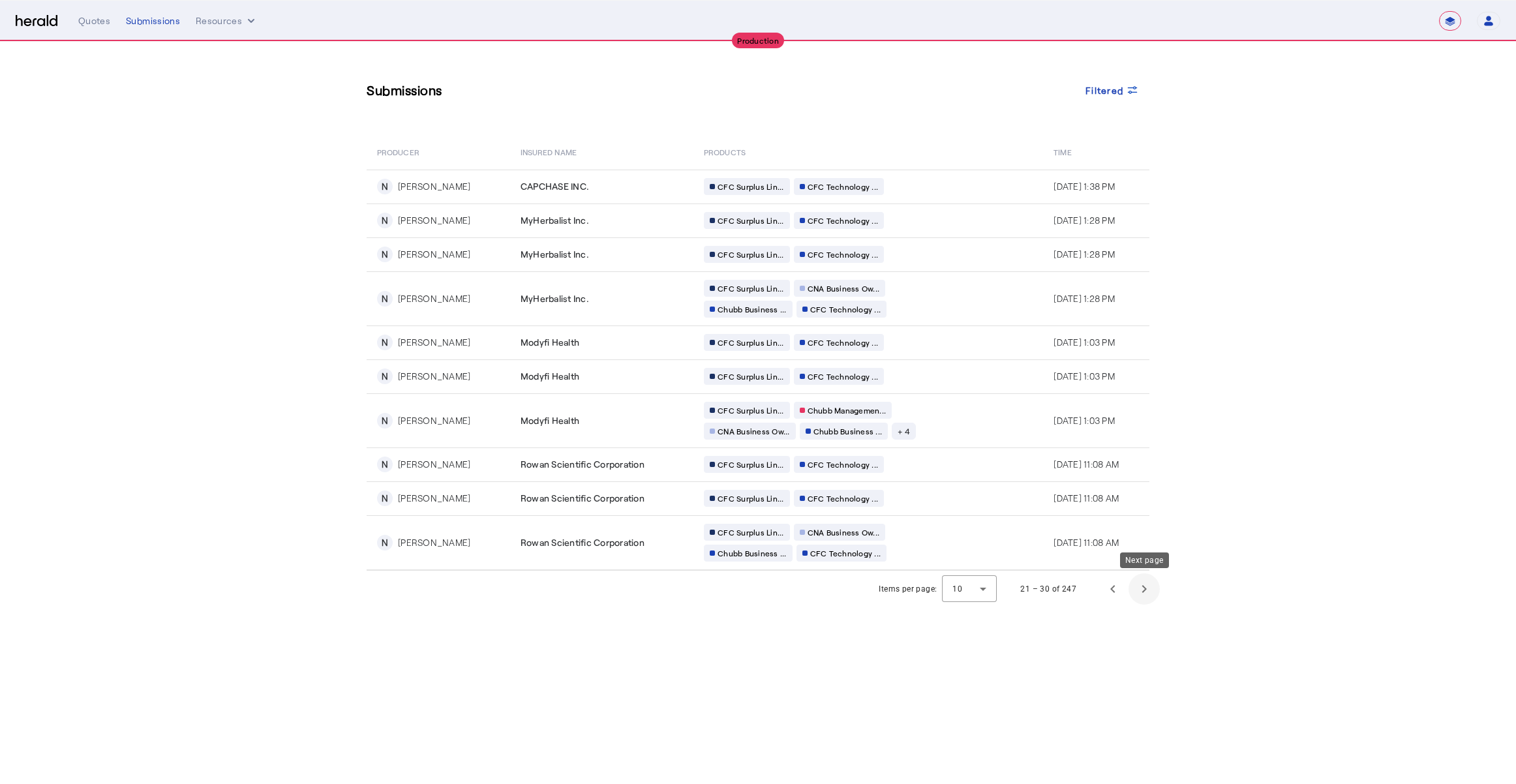
click at [1144, 583] on span "Next page" at bounding box center [1144, 589] width 31 height 31
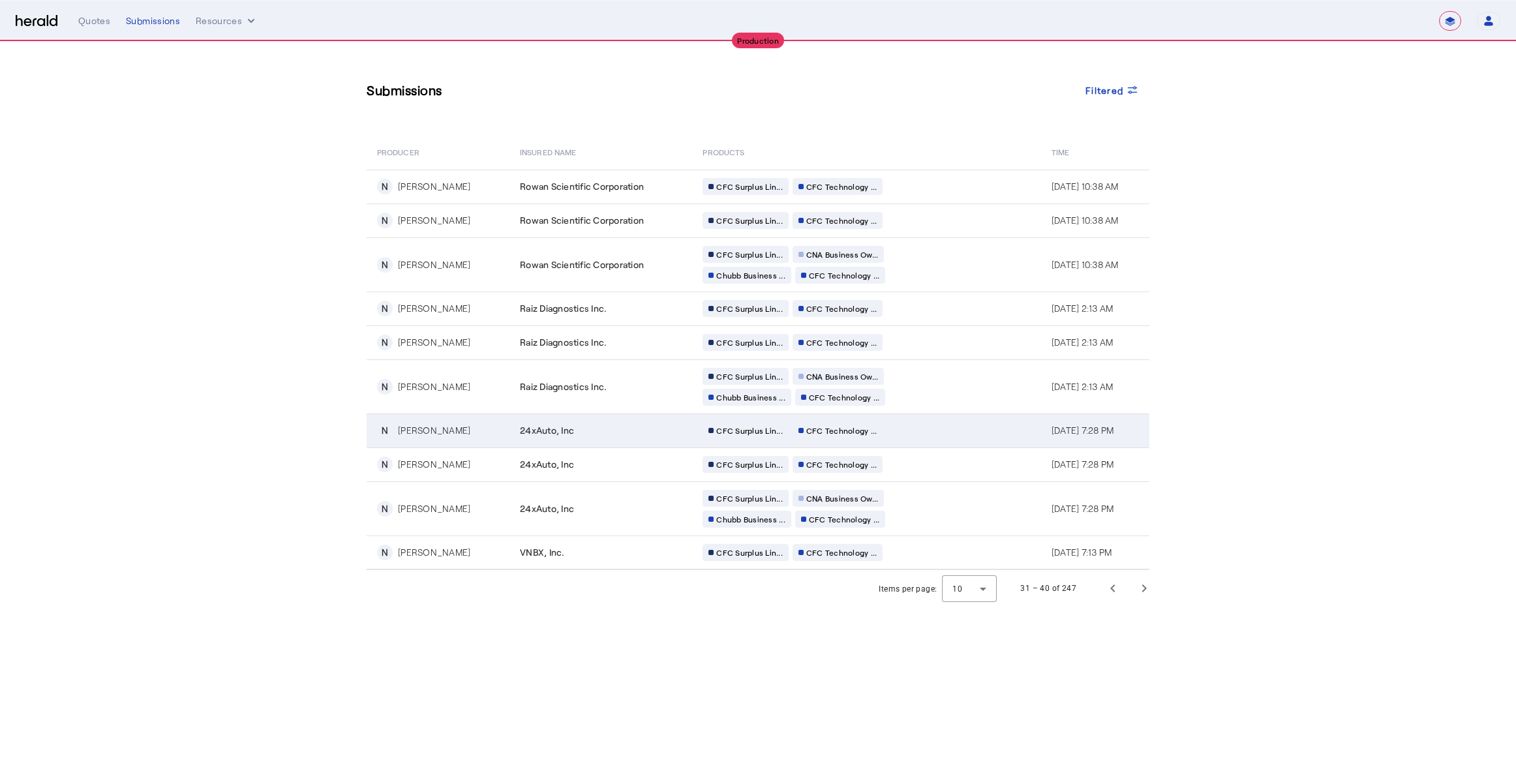
click at [621, 425] on div "24xAuto, Inc" at bounding box center [603, 430] width 167 height 13
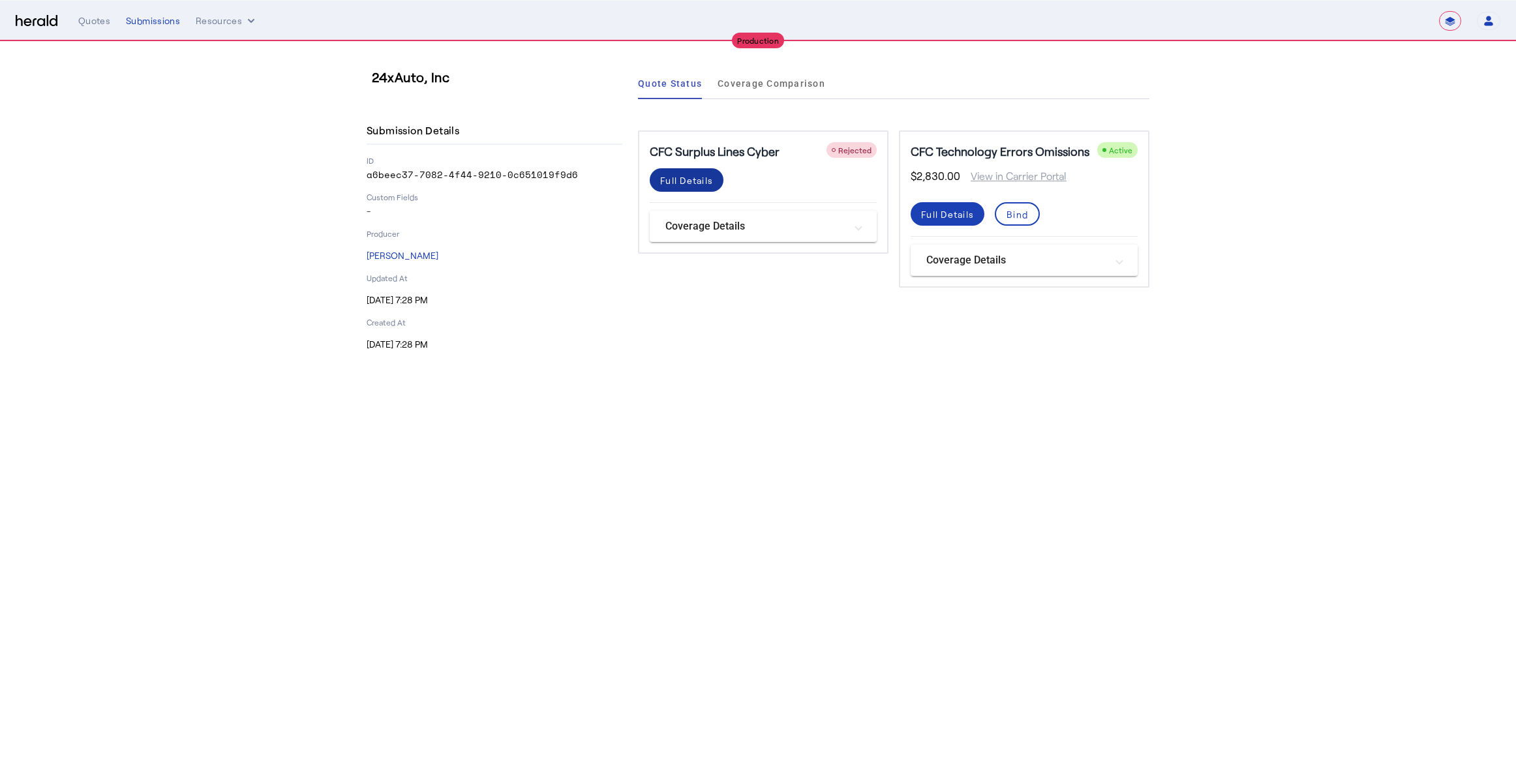
click at [697, 188] on span at bounding box center [686, 180] width 74 height 31
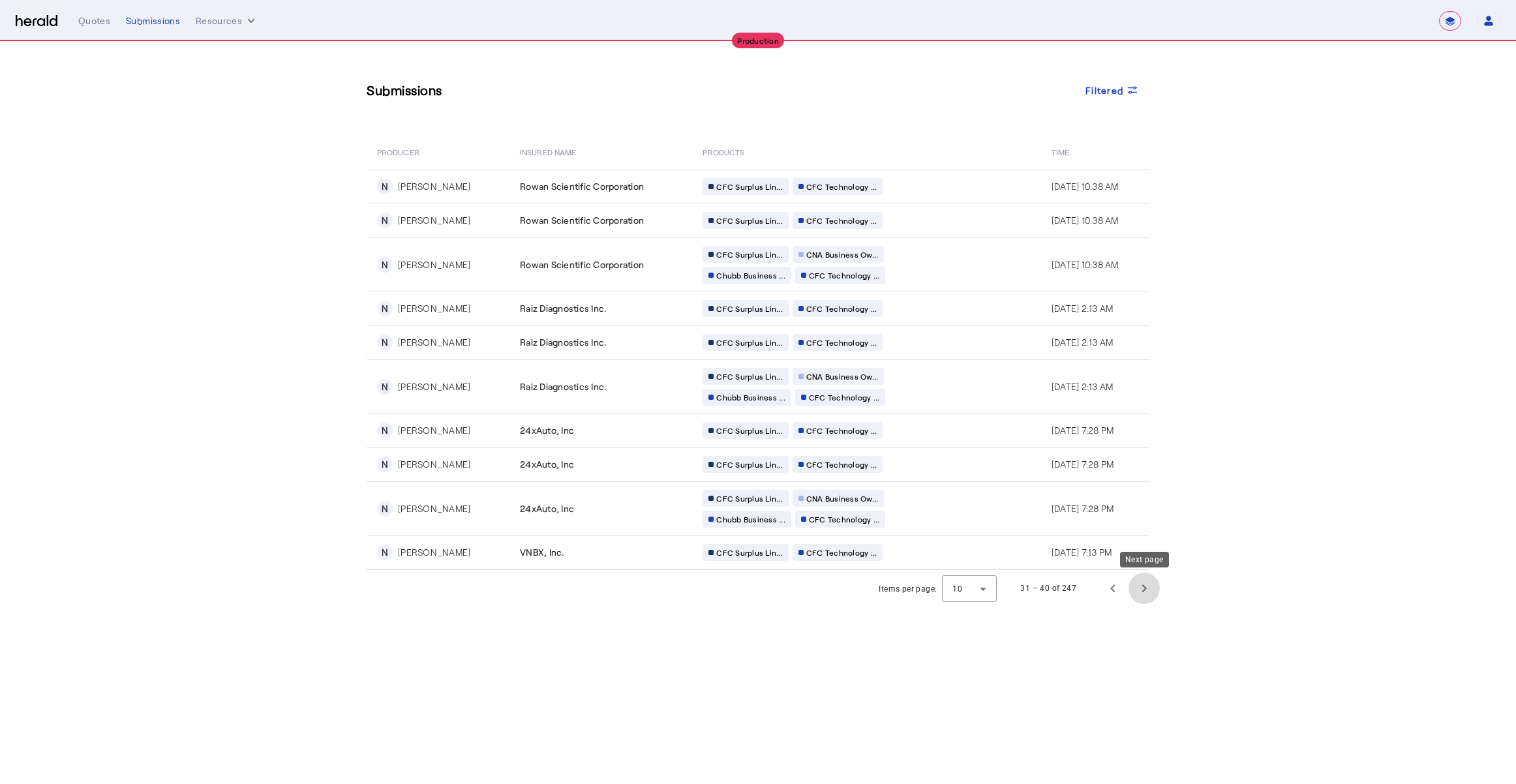
click at [1144, 586] on span "Next page" at bounding box center [1144, 588] width 31 height 31
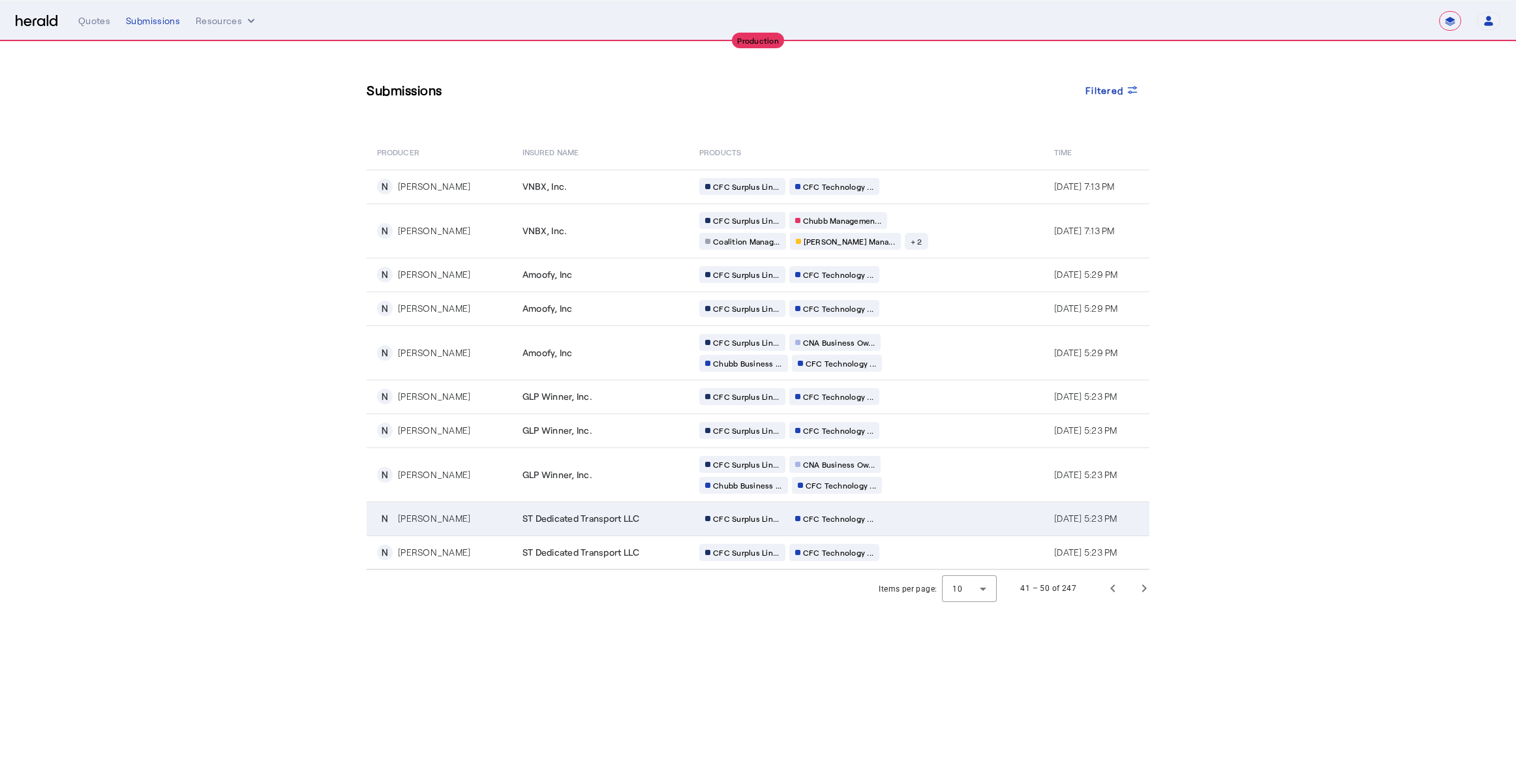
click at [631, 514] on div "ST Dedicated Transport LLC" at bounding box center [603, 518] width 161 height 13
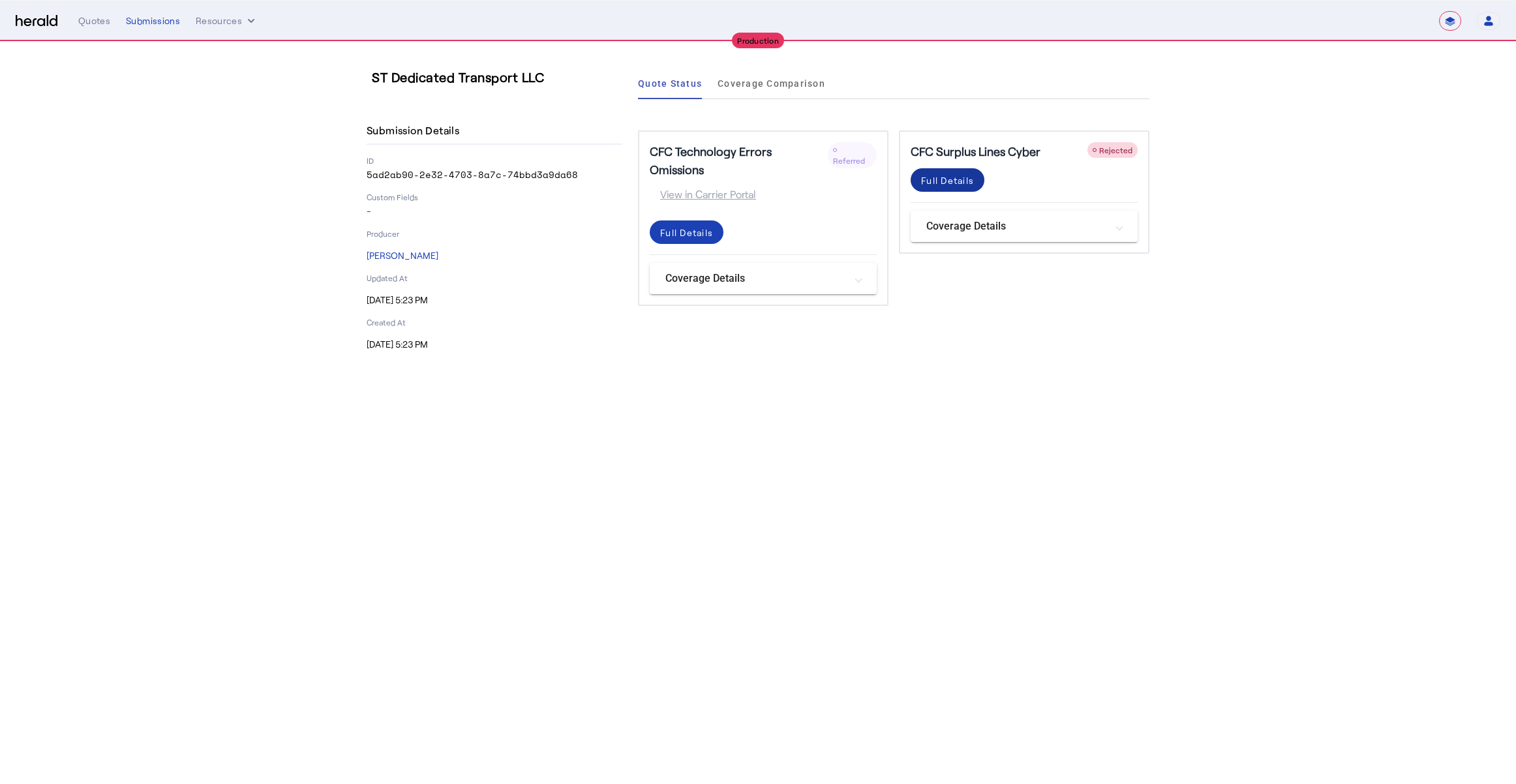
click at [953, 185] on div "Full Details" at bounding box center [947, 181] width 53 height 14
